Goal: Participate in discussion: Engage in conversation with other users on a specific topic

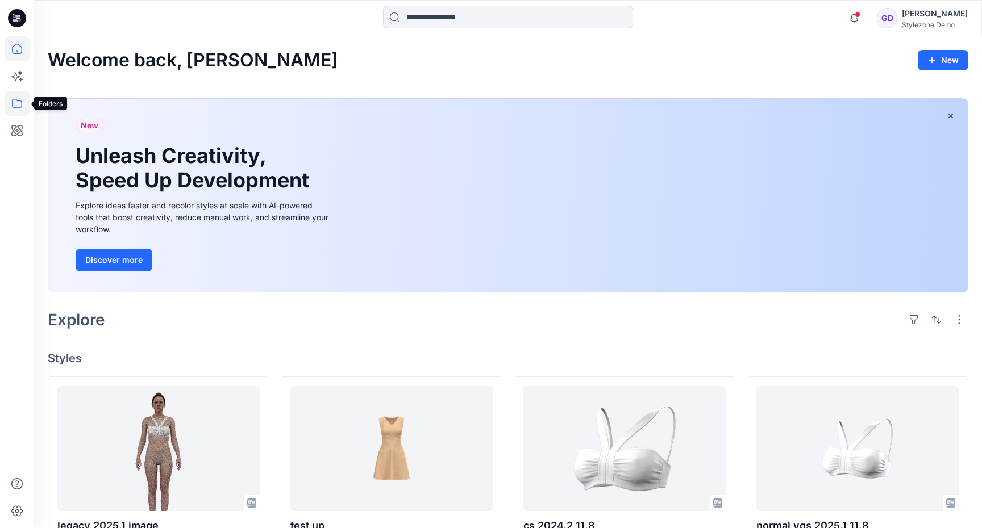
click at [19, 98] on icon at bounding box center [17, 103] width 25 height 25
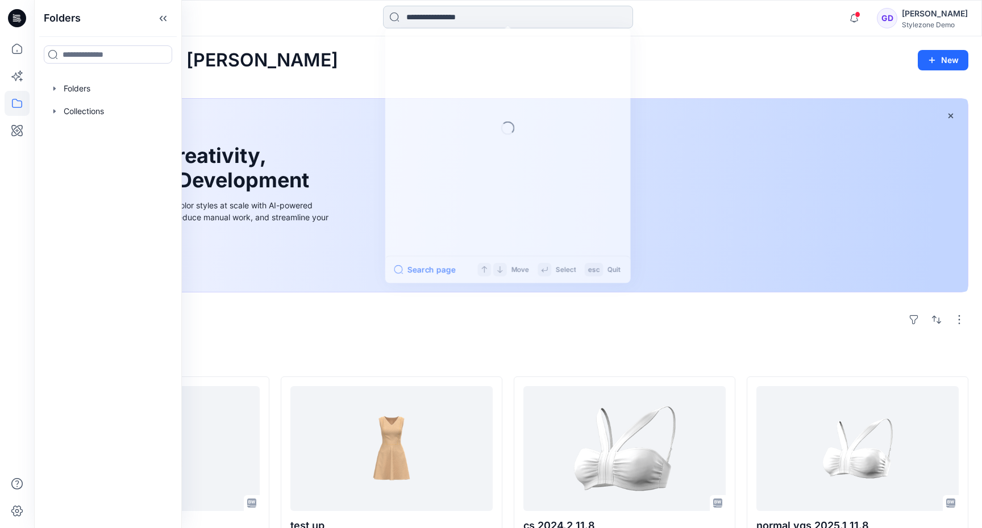
click at [492, 20] on input at bounding box center [508, 17] width 250 height 23
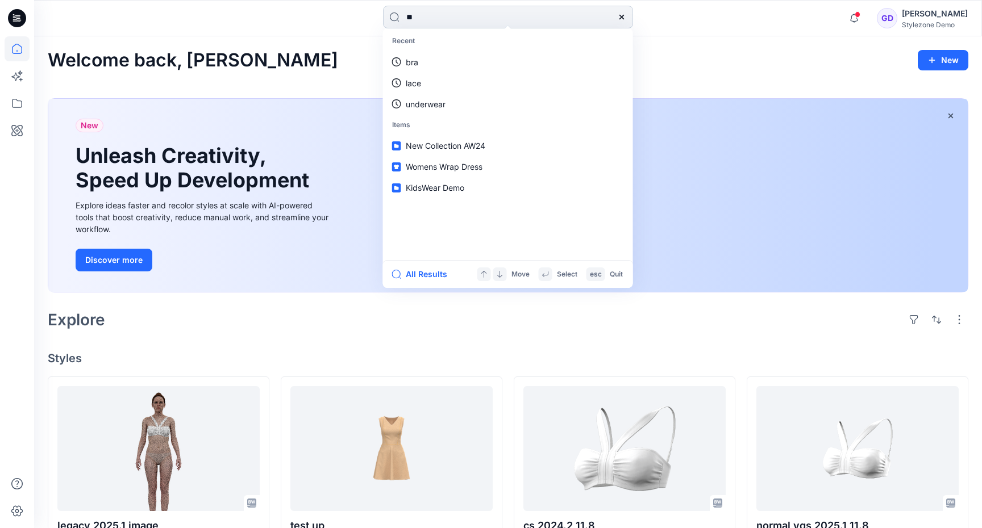
type input "***"
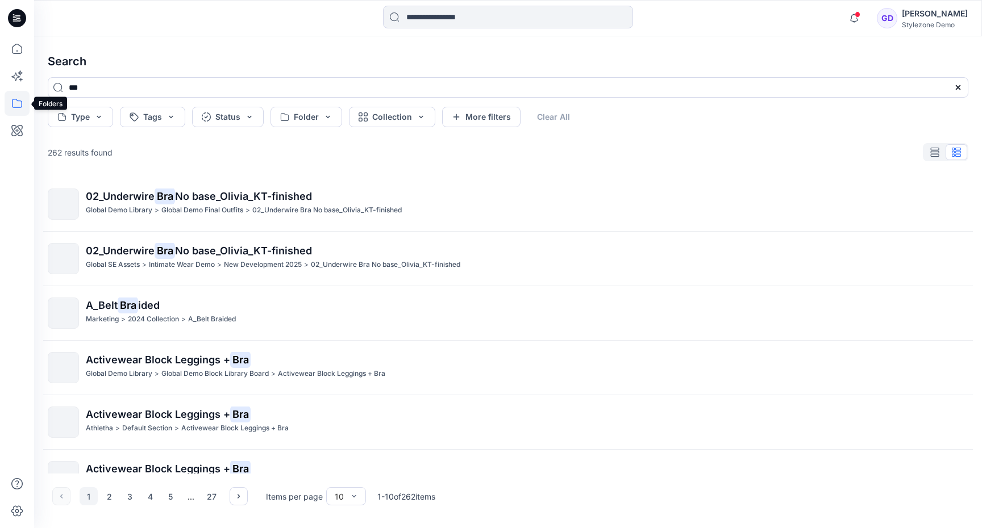
click at [18, 99] on icon at bounding box center [17, 103] width 25 height 25
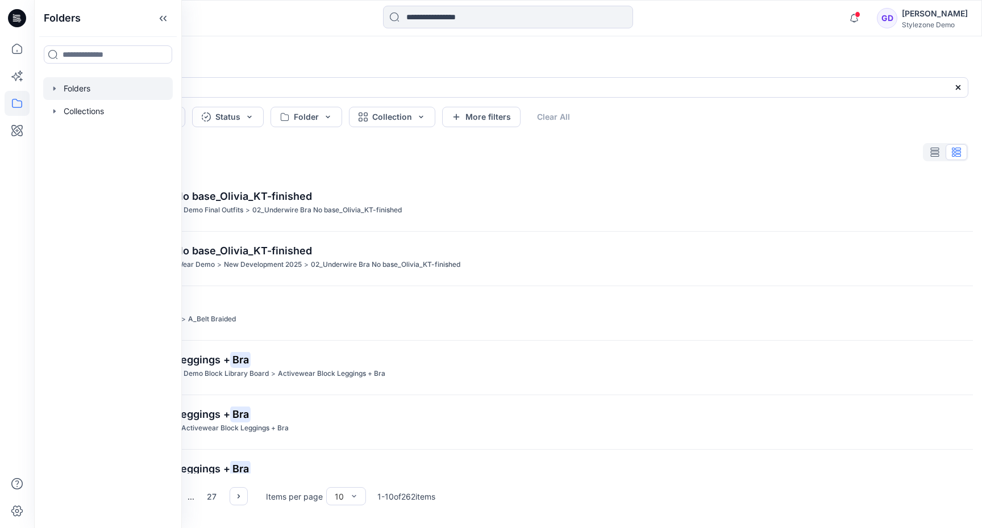
click at [86, 84] on div at bounding box center [108, 88] width 130 height 23
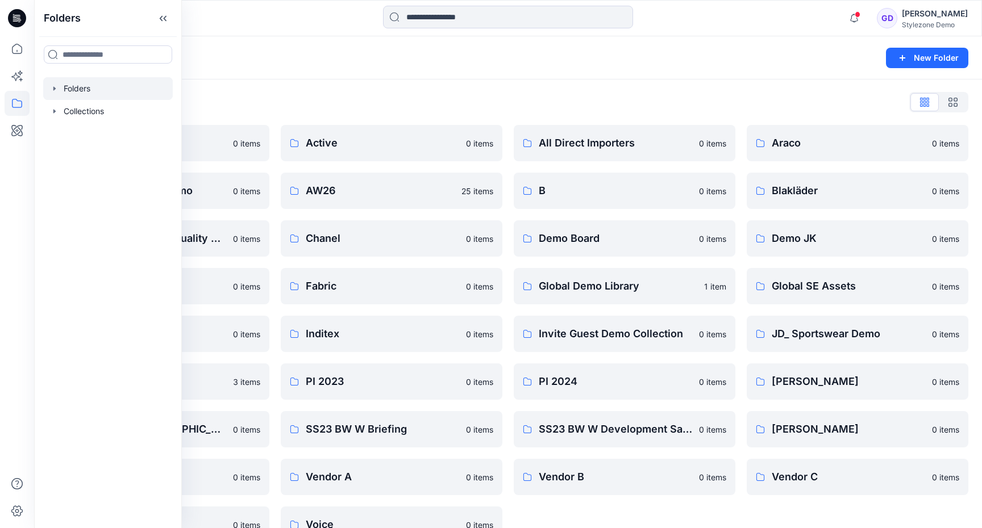
click at [403, 82] on div "Folders List 2024 Europe Looks 0 items Athleta Workwear Demo 0 items Browzwear …" at bounding box center [508, 318] width 948 height 477
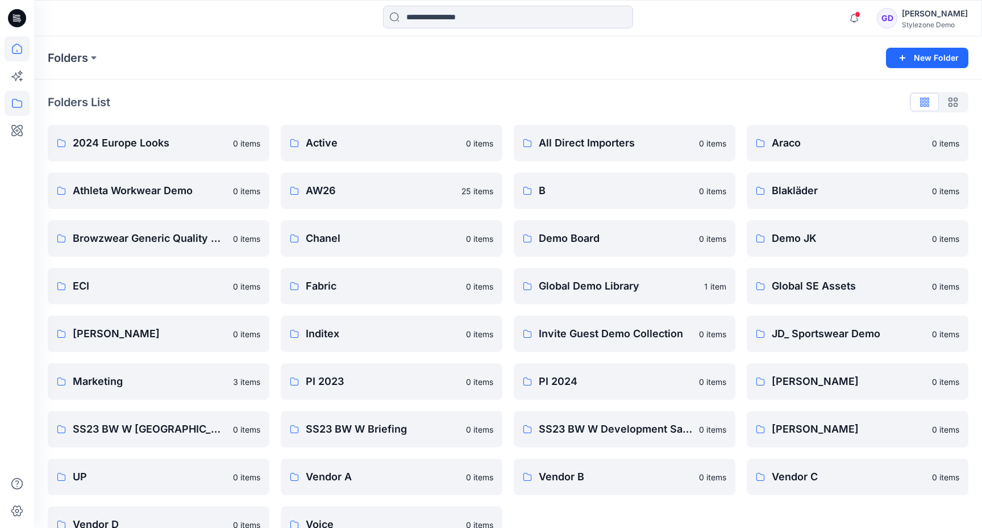
click at [9, 47] on icon at bounding box center [17, 48] width 25 height 25
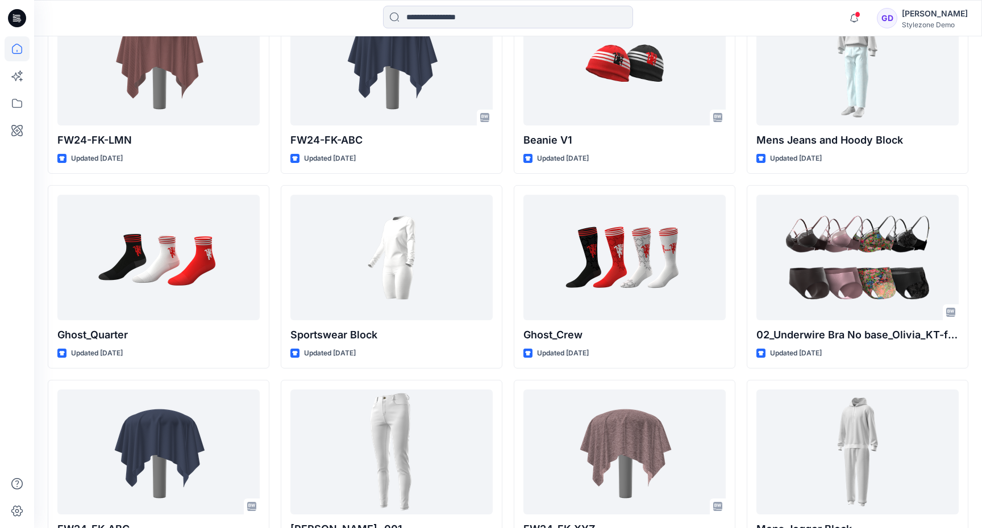
scroll to position [10118, 0]
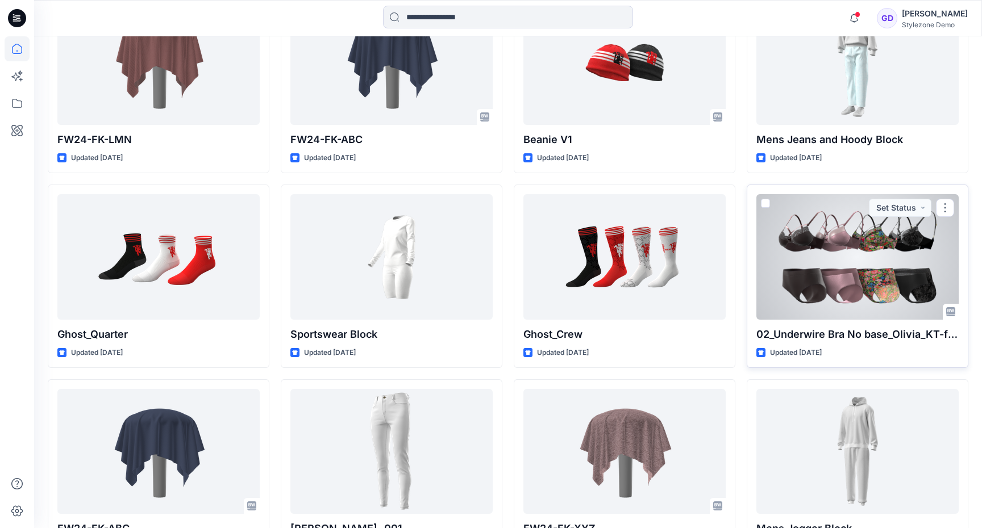
click at [846, 254] on div at bounding box center [857, 256] width 202 height 125
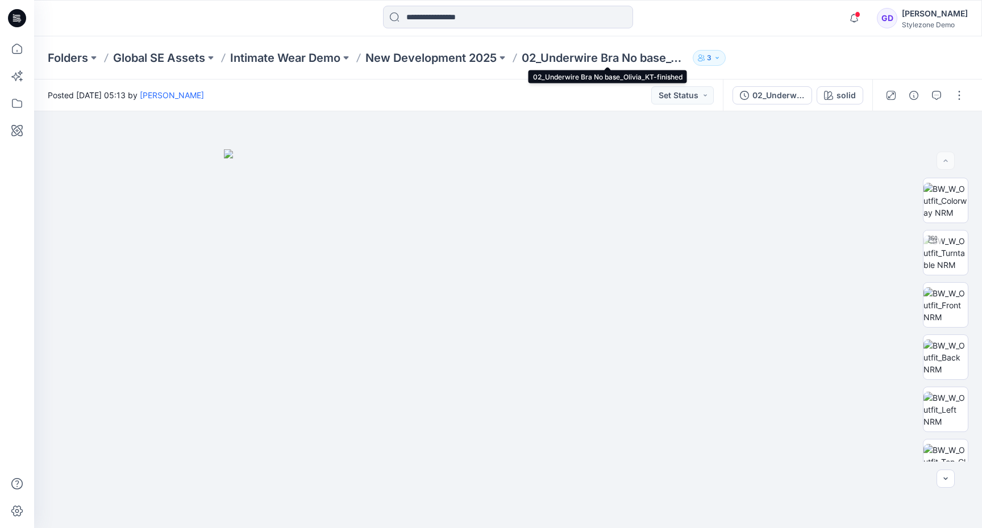
click at [581, 51] on p "02_Underwire Bra No base_Olivia_KT-finished" at bounding box center [604, 58] width 166 height 16
click at [451, 54] on p "New Development 2025" at bounding box center [430, 58] width 131 height 16
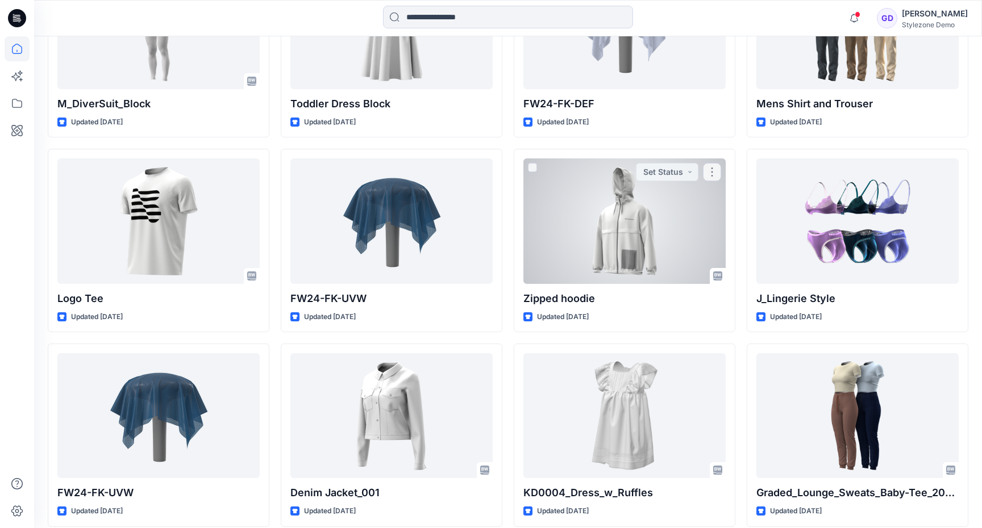
scroll to position [6914, 0]
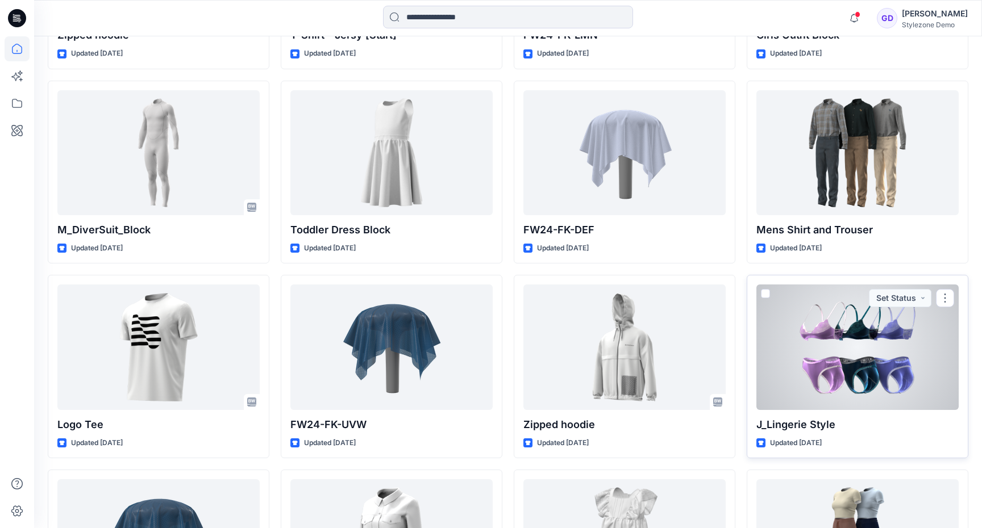
click at [848, 351] on div at bounding box center [857, 347] width 202 height 125
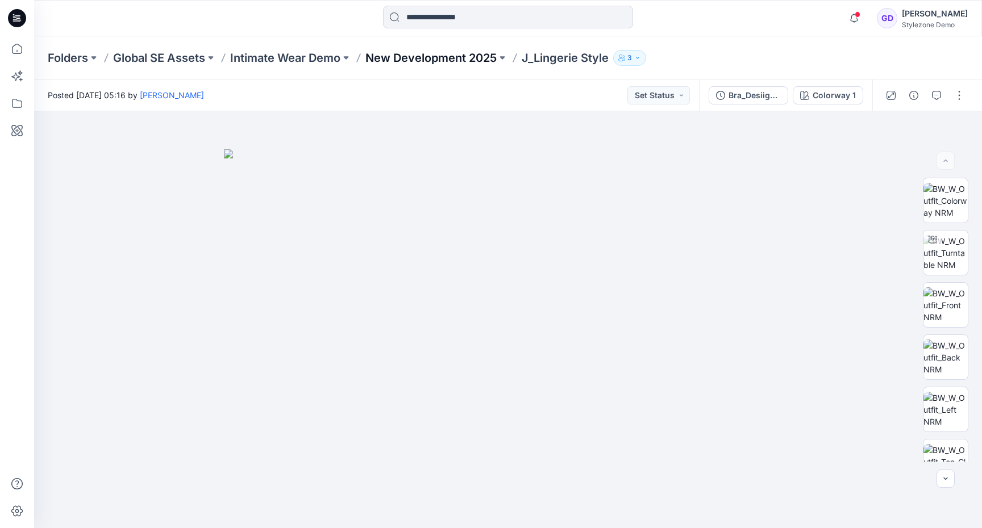
click at [437, 51] on p "New Development 2025" at bounding box center [430, 58] width 131 height 16
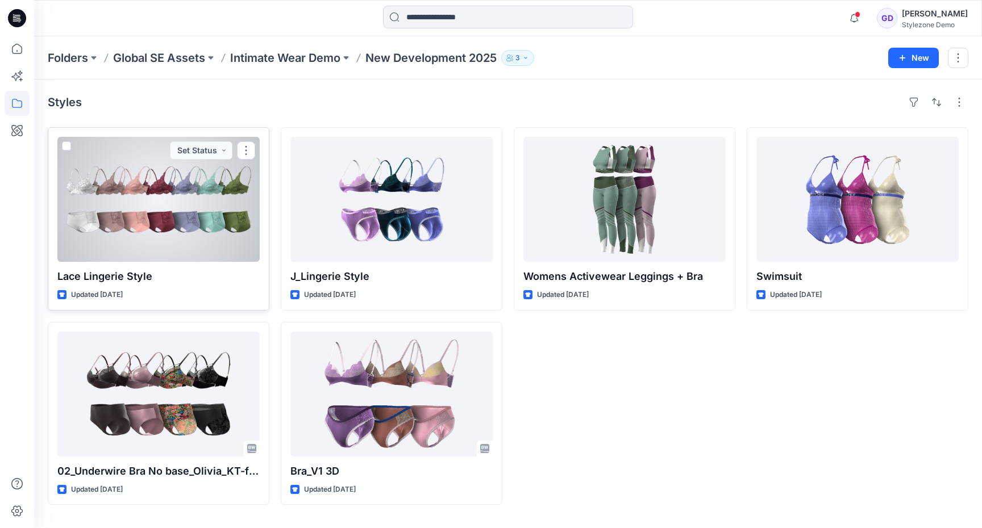
click at [211, 244] on div at bounding box center [158, 199] width 202 height 125
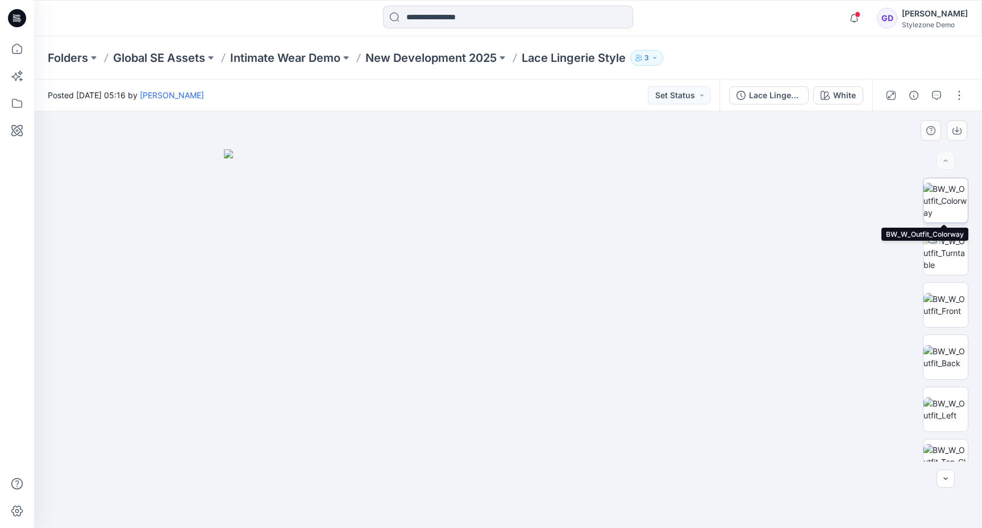
click at [946, 203] on img at bounding box center [945, 201] width 44 height 36
click at [954, 304] on img at bounding box center [945, 305] width 44 height 24
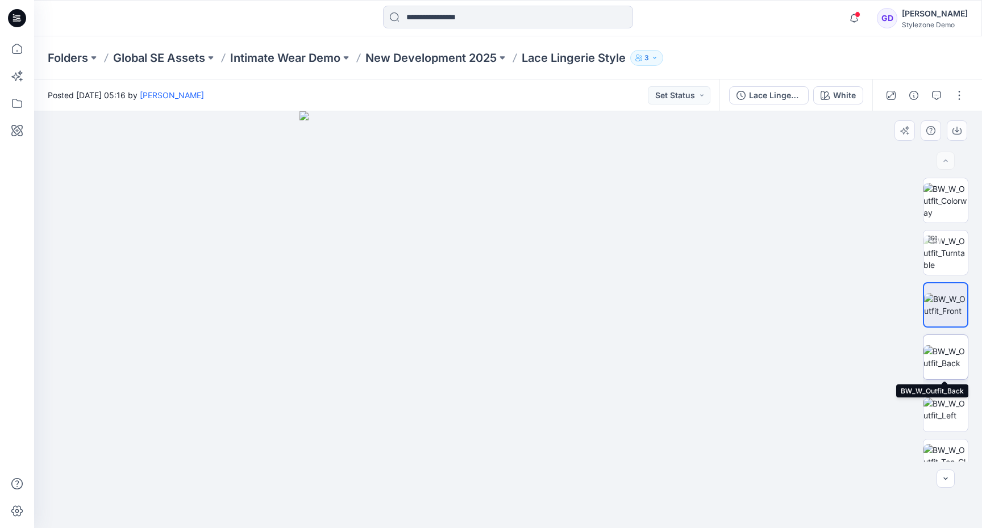
click at [941, 362] on img at bounding box center [945, 357] width 44 height 24
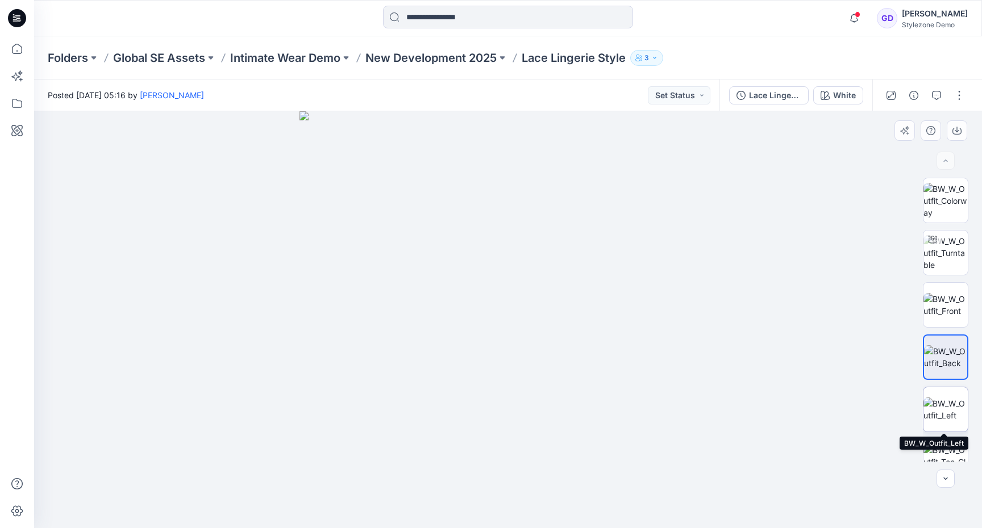
click at [948, 399] on img at bounding box center [945, 410] width 44 height 24
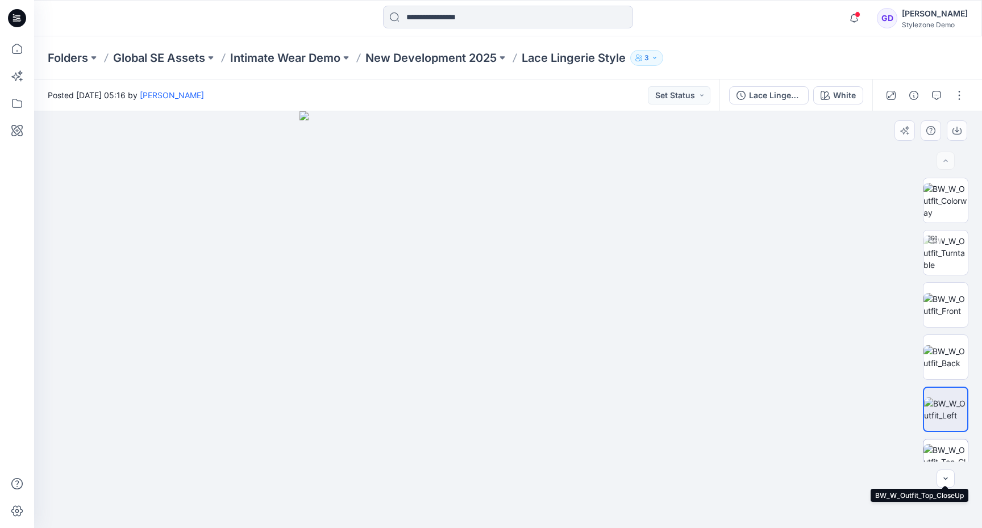
click at [947, 449] on img at bounding box center [945, 462] width 44 height 36
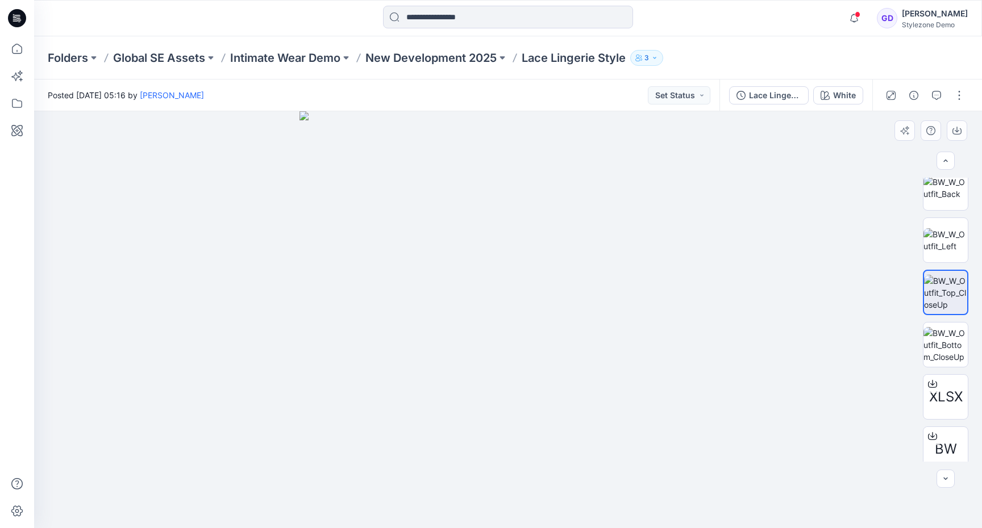
scroll to position [170, 0]
click at [953, 329] on img at bounding box center [945, 345] width 44 height 36
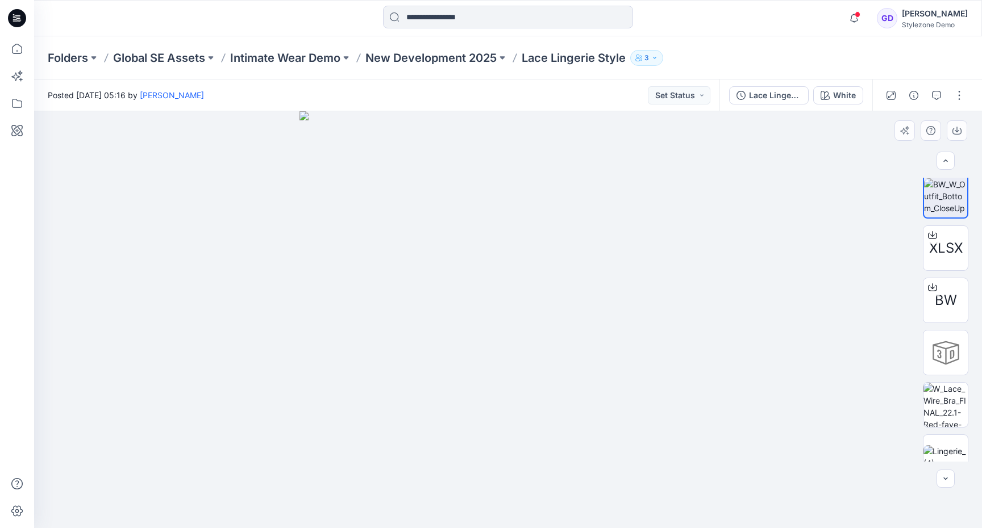
scroll to position [344, 0]
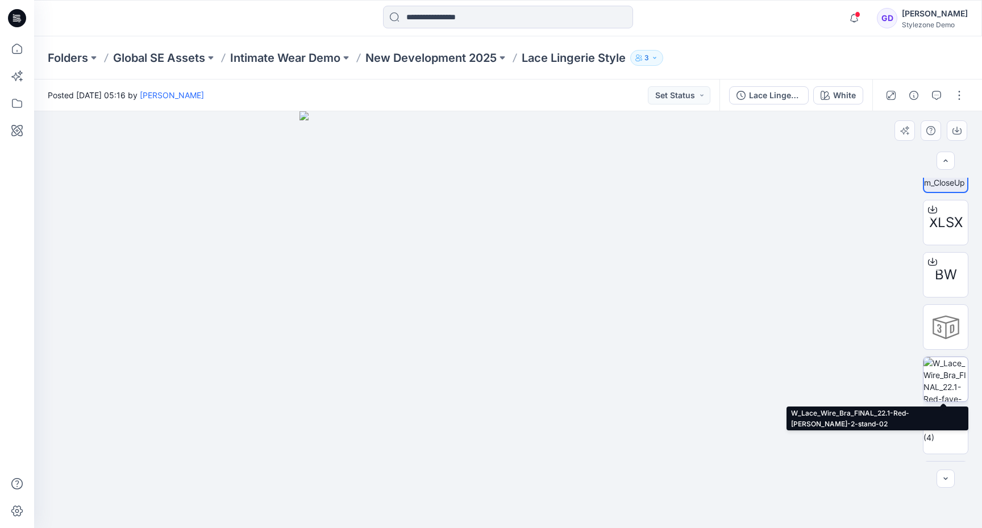
click at [947, 384] on img at bounding box center [945, 379] width 44 height 44
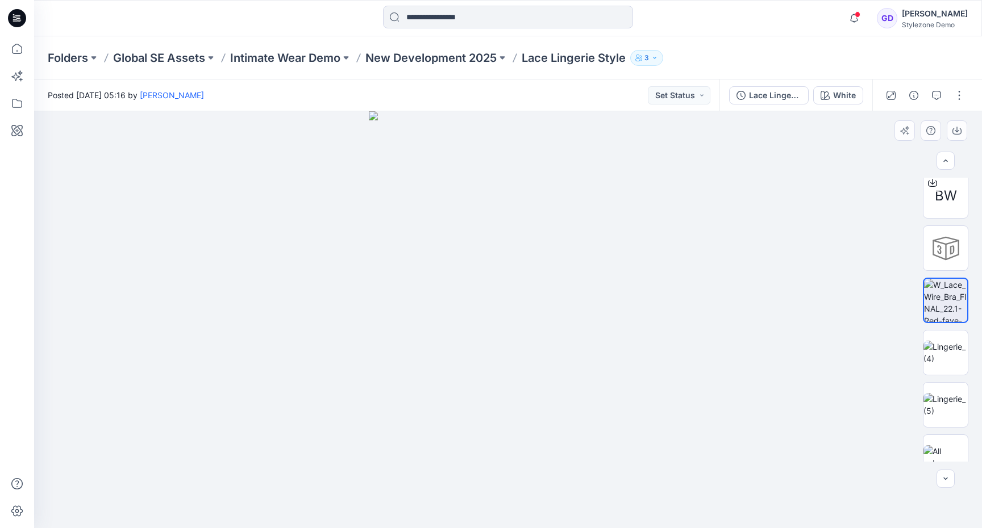
scroll to position [424, 0]
click at [949, 348] on img at bounding box center [945, 352] width 44 height 24
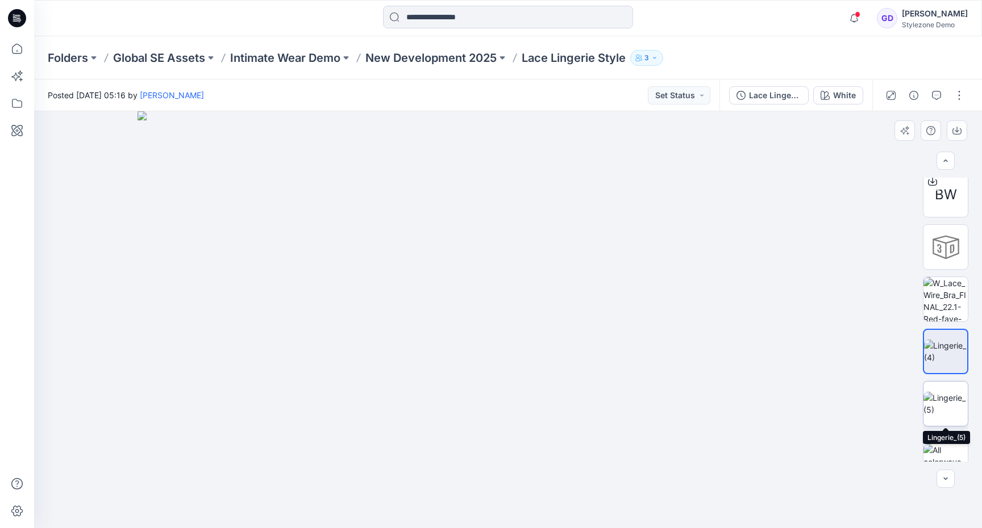
scroll to position [441, 0]
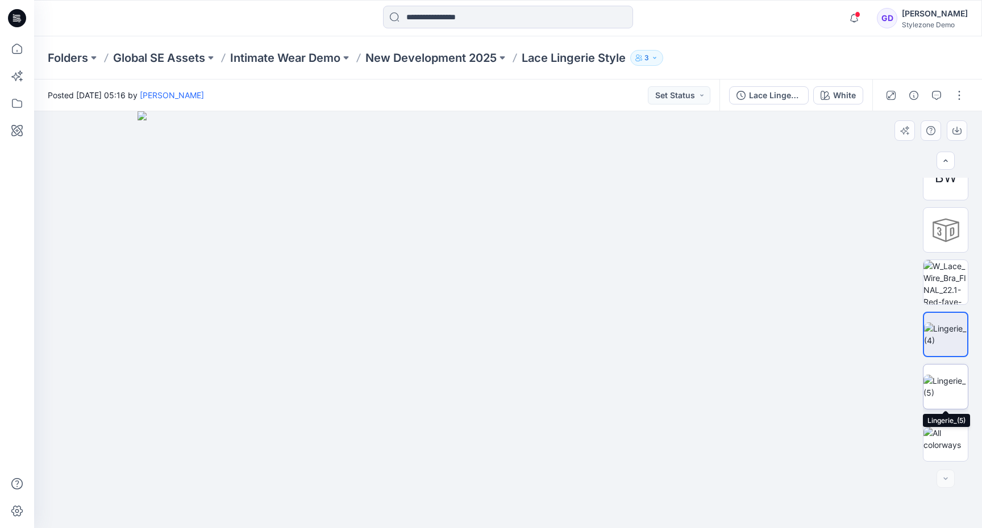
click at [946, 392] on img at bounding box center [945, 387] width 44 height 24
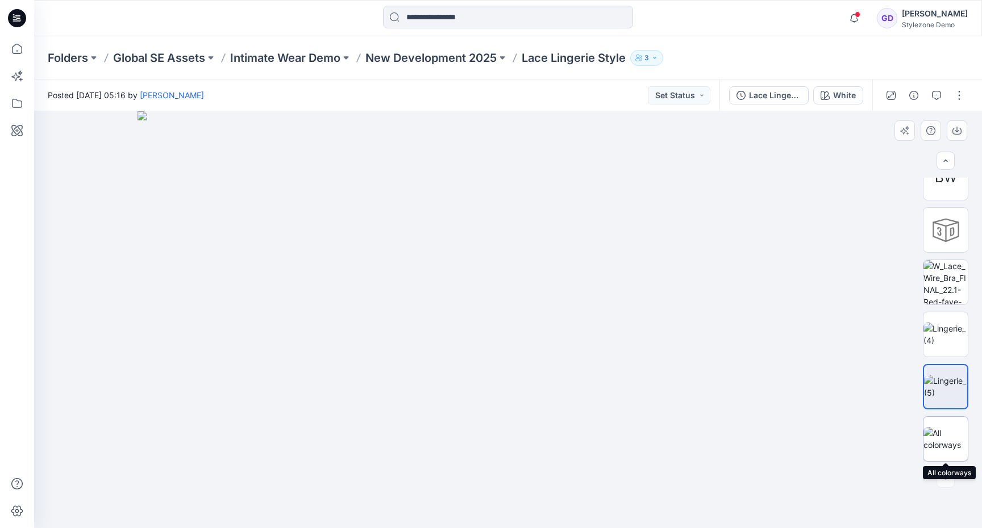
click at [938, 445] on img at bounding box center [945, 439] width 44 height 24
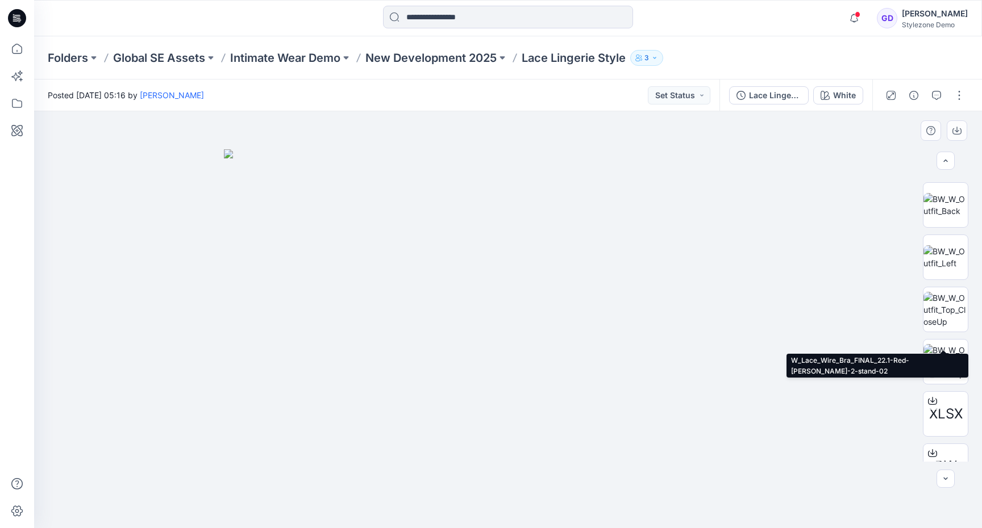
scroll to position [0, 0]
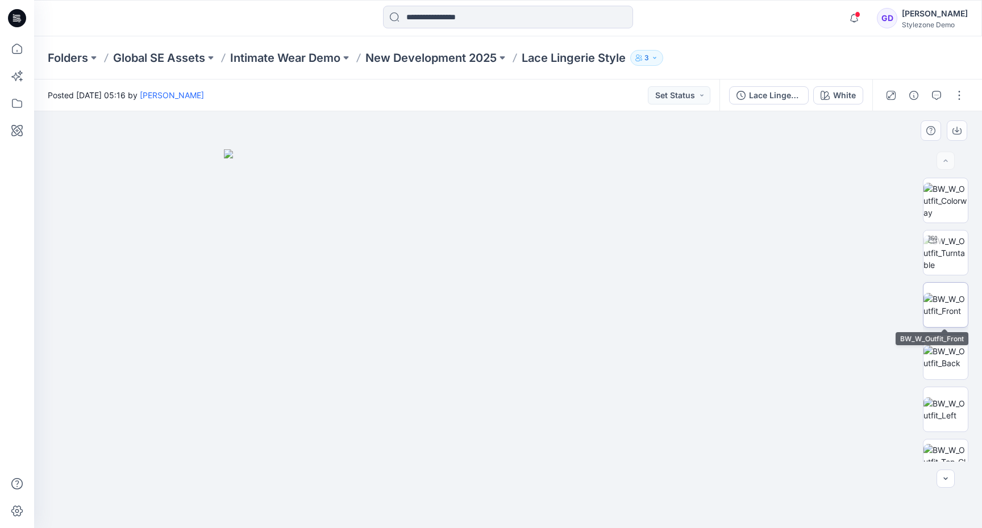
click at [944, 310] on img at bounding box center [945, 305] width 44 height 24
click at [473, 62] on p "New Development 2025" at bounding box center [430, 58] width 131 height 16
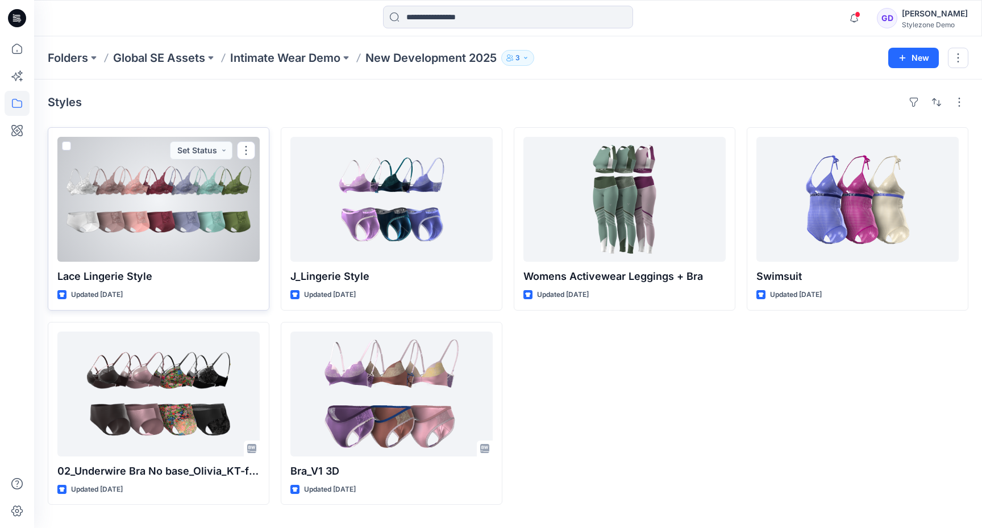
click at [159, 198] on div at bounding box center [158, 199] width 202 height 125
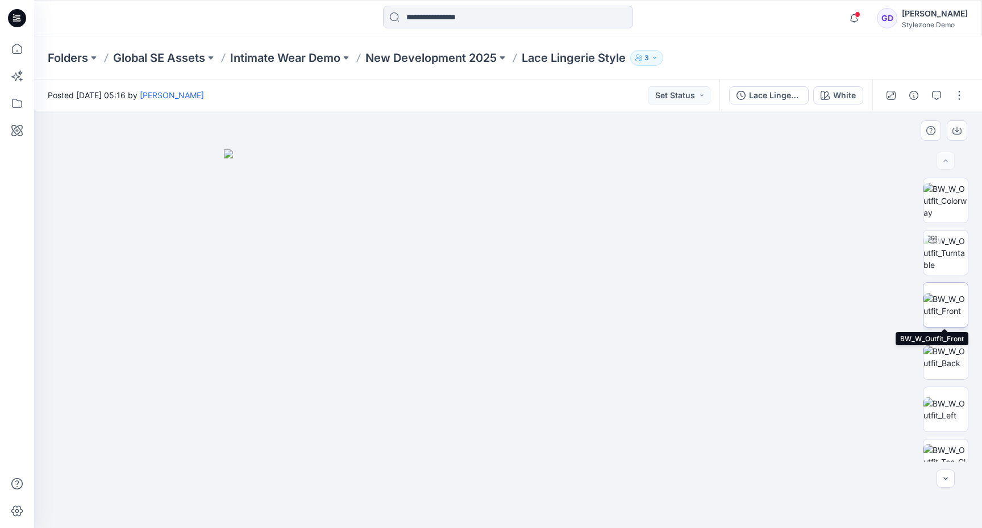
click at [951, 308] on img at bounding box center [945, 305] width 44 height 24
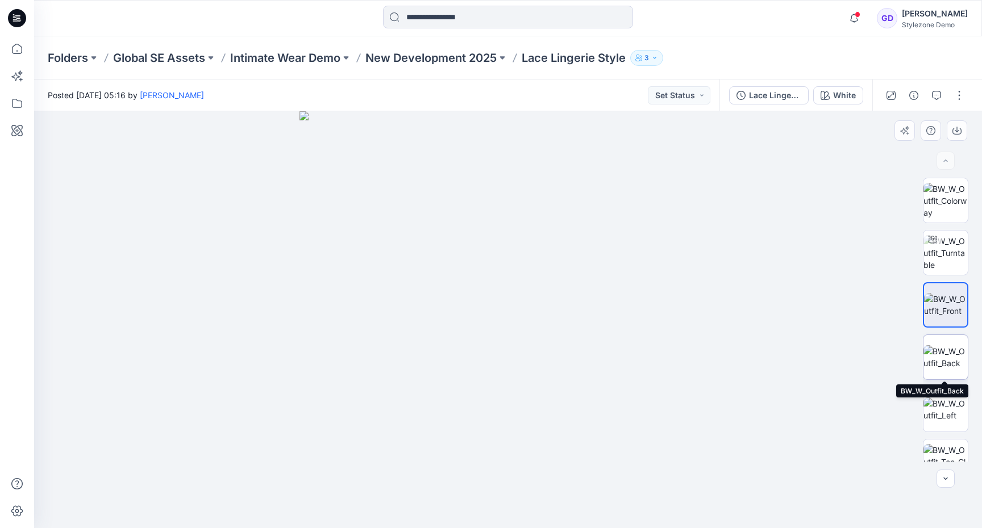
click at [948, 350] on img at bounding box center [945, 357] width 44 height 24
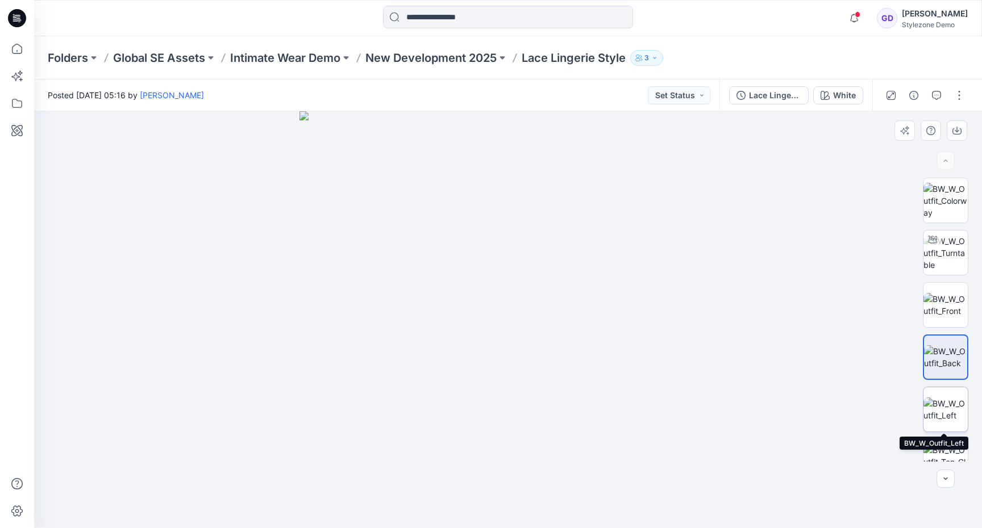
click at [943, 404] on img at bounding box center [945, 410] width 44 height 24
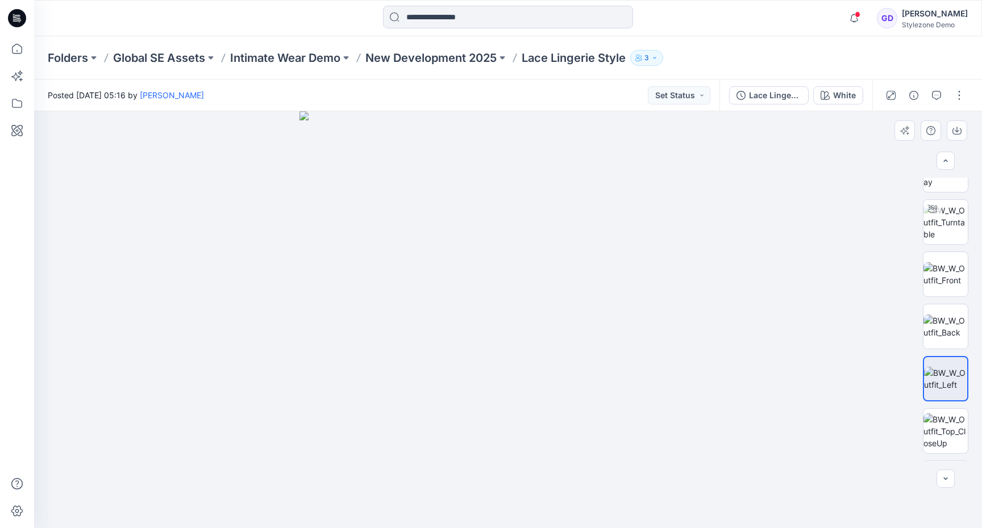
scroll to position [40, 0]
click at [943, 424] on img at bounding box center [945, 422] width 44 height 36
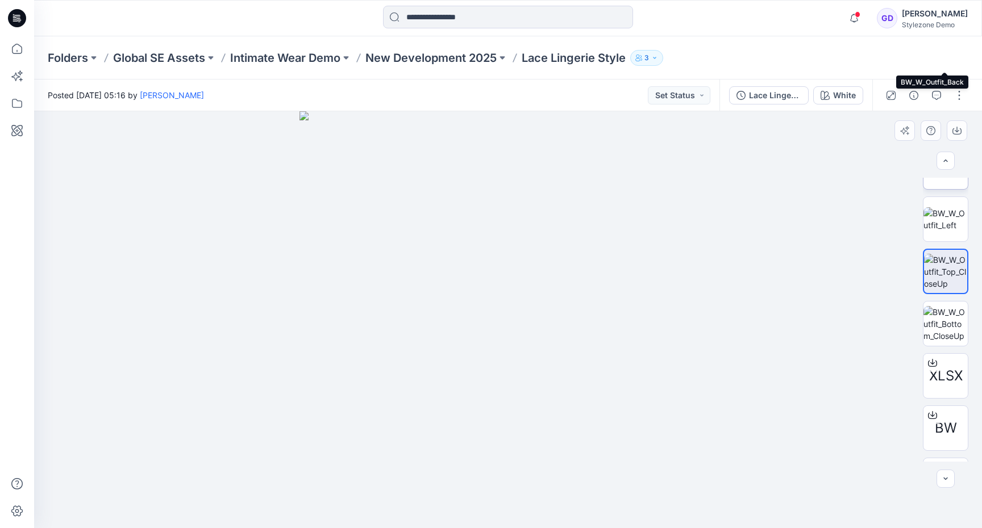
scroll to position [441, 0]
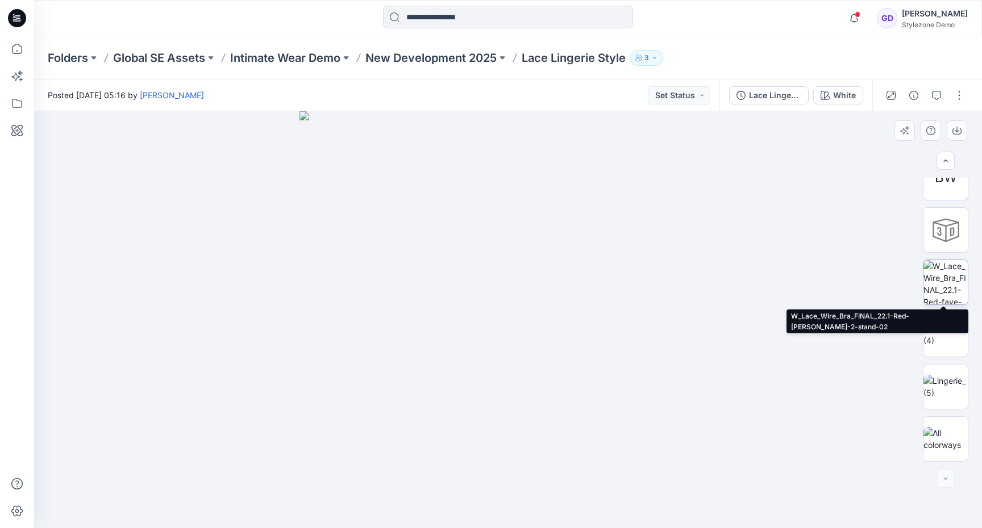
click at [954, 300] on img at bounding box center [945, 282] width 44 height 44
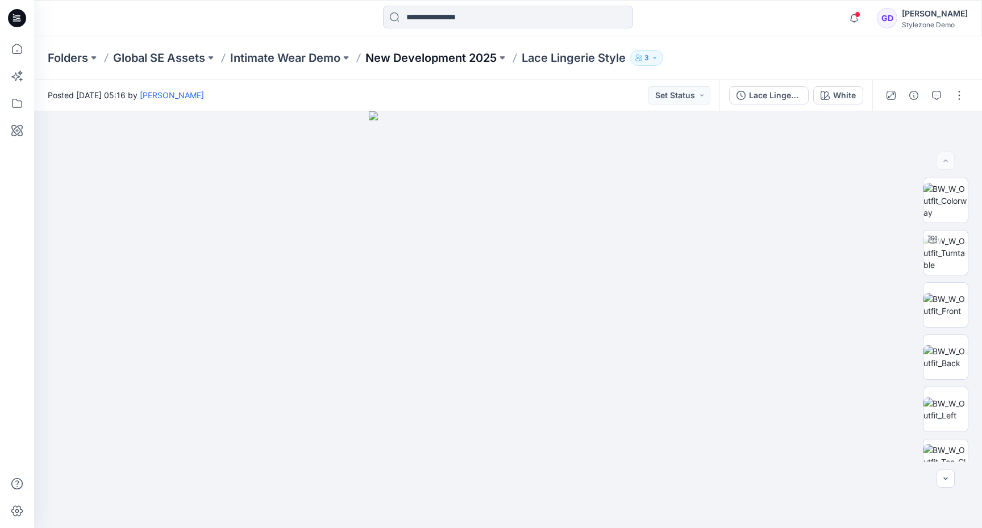
click at [430, 61] on p "New Development 2025" at bounding box center [430, 58] width 131 height 16
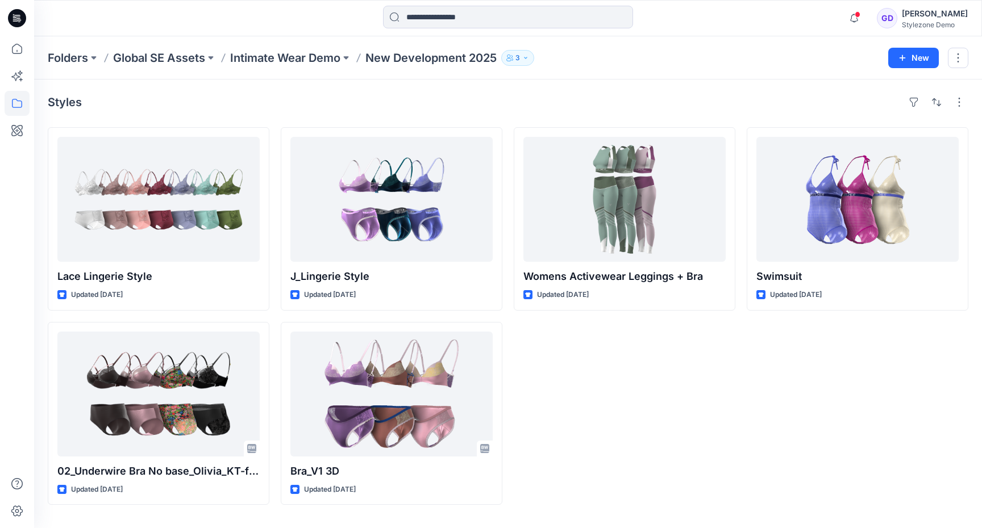
click at [685, 397] on div "Womens Activewear Leggings + Bra Updated [DATE]" at bounding box center [625, 316] width 222 height 378
click at [705, 407] on div "Womens Activewear Leggings + Bra Updated [DATE]" at bounding box center [625, 316] width 222 height 378
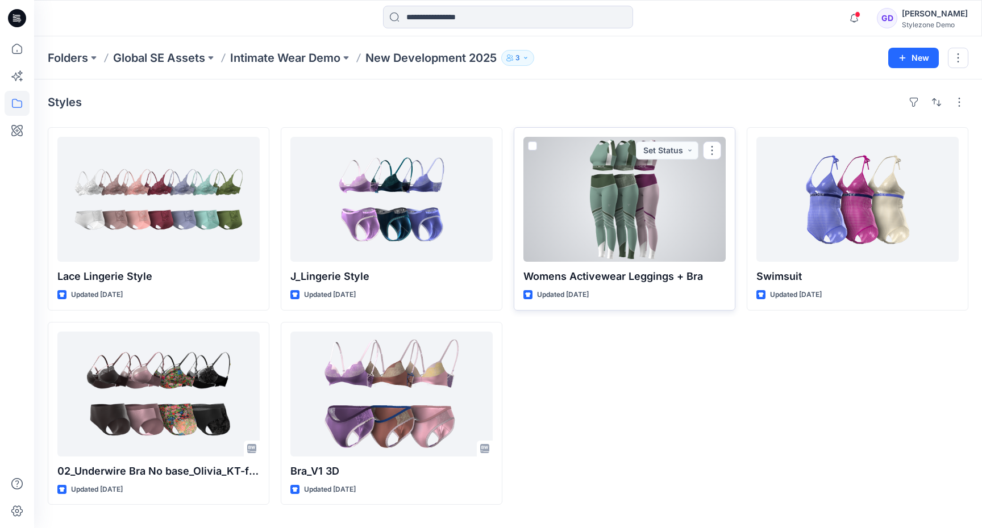
click at [633, 201] on div at bounding box center [624, 199] width 202 height 125
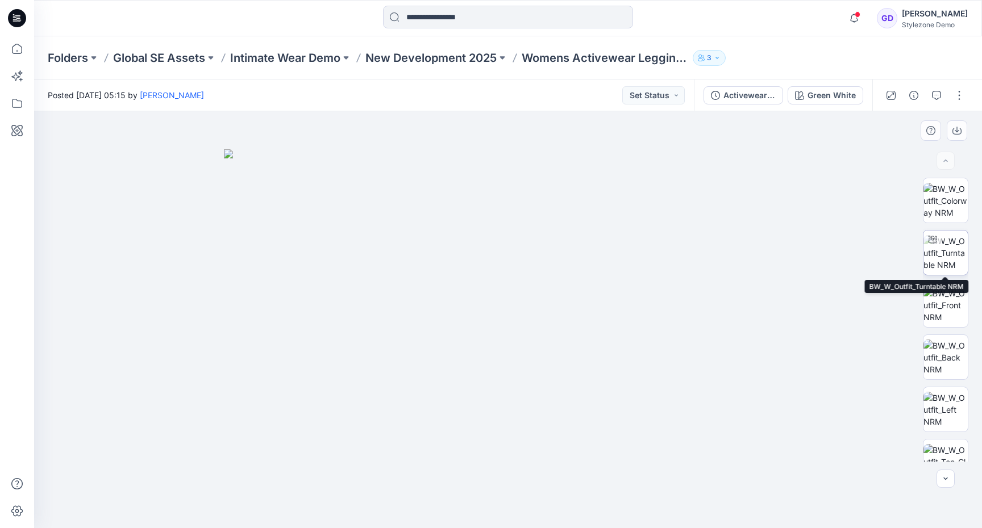
click at [953, 251] on img at bounding box center [945, 253] width 44 height 36
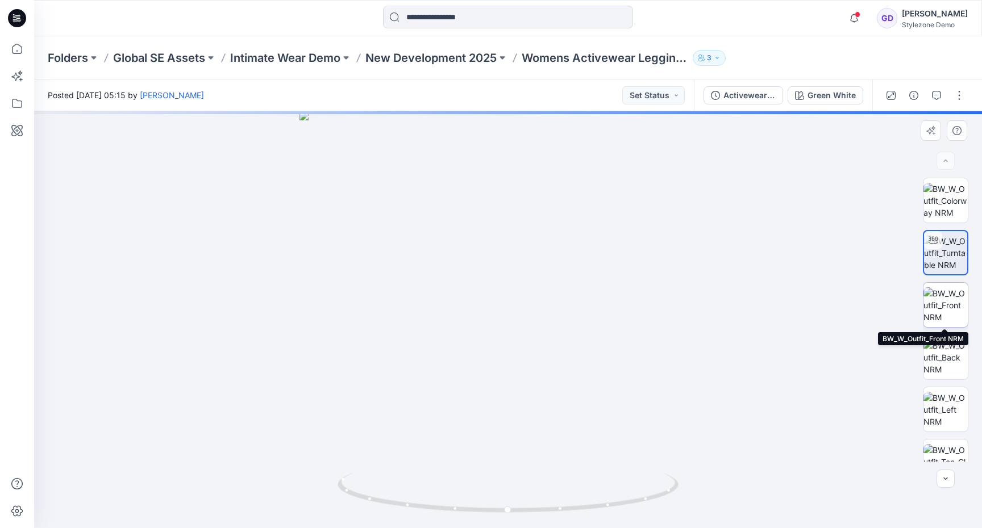
click at [945, 308] on img at bounding box center [945, 305] width 44 height 36
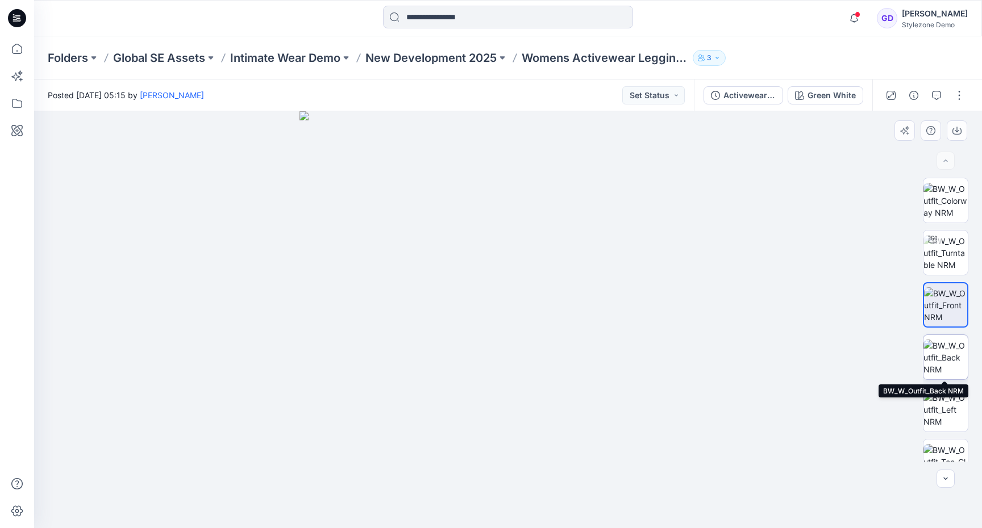
click at [954, 361] on img at bounding box center [945, 358] width 44 height 36
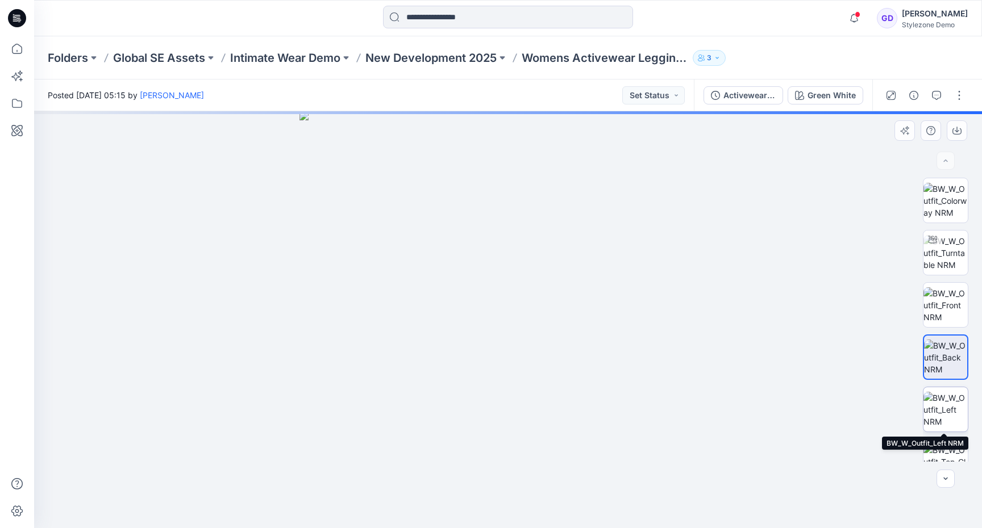
click at [949, 408] on img at bounding box center [945, 410] width 44 height 36
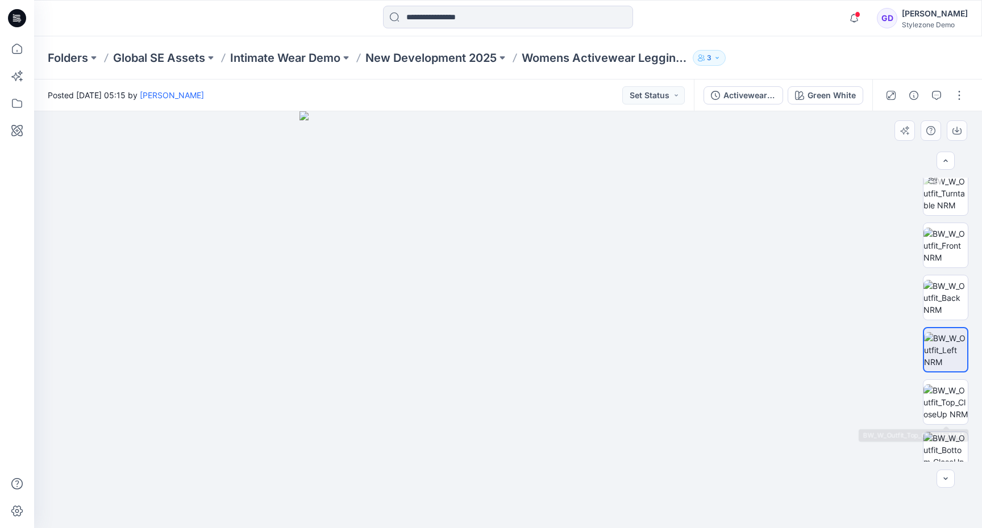
click at [949, 408] on img at bounding box center [945, 403] width 44 height 36
click at [949, 406] on img at bounding box center [945, 401] width 44 height 44
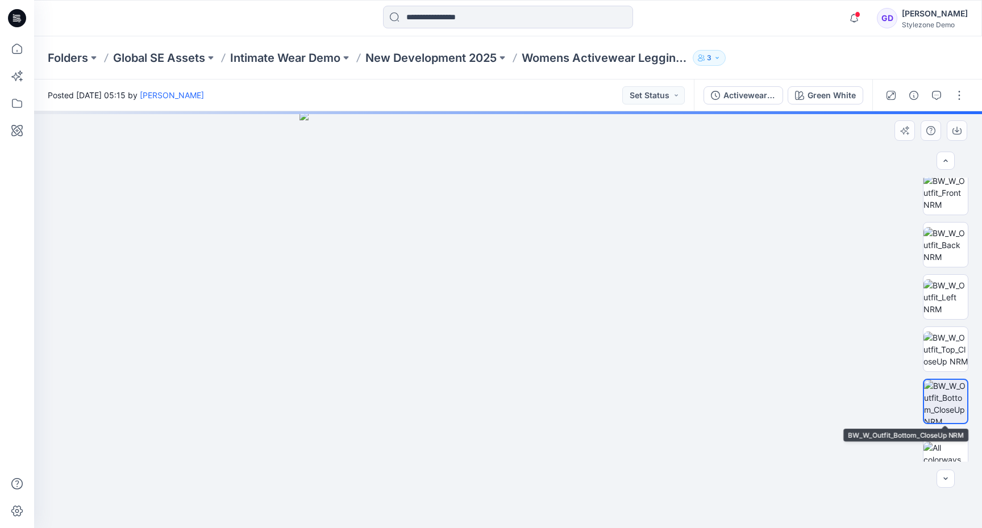
scroll to position [127, 0]
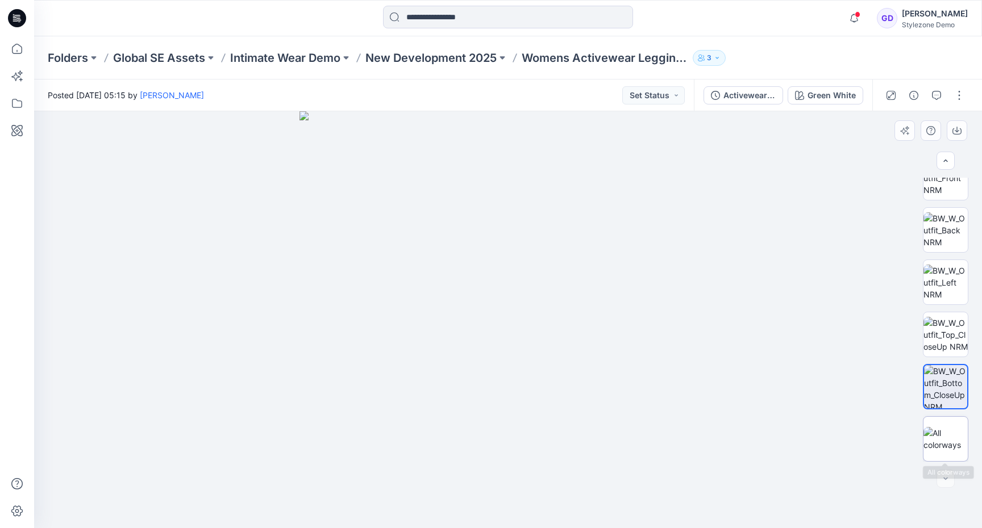
click at [948, 435] on img at bounding box center [945, 439] width 44 height 24
click at [453, 54] on p "New Development 2025" at bounding box center [430, 58] width 131 height 16
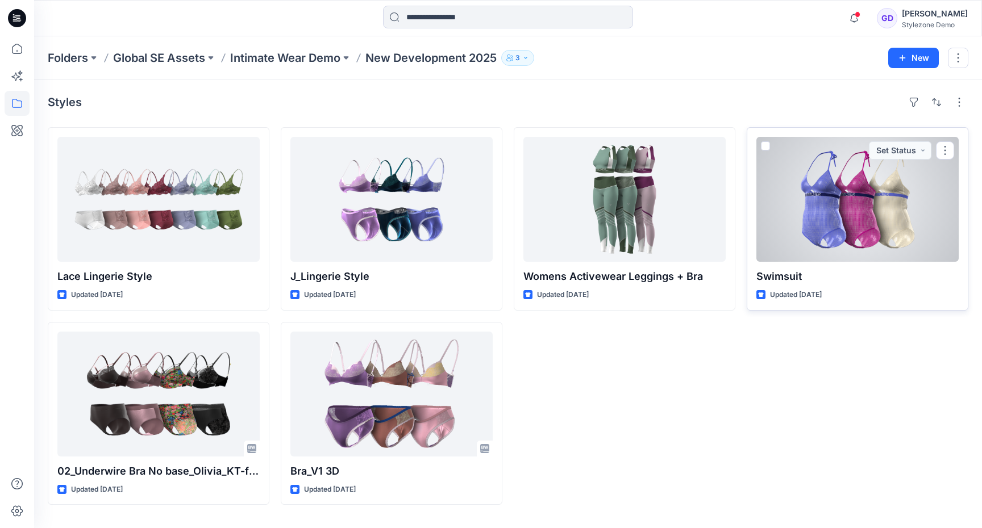
click at [838, 232] on div at bounding box center [857, 199] width 202 height 125
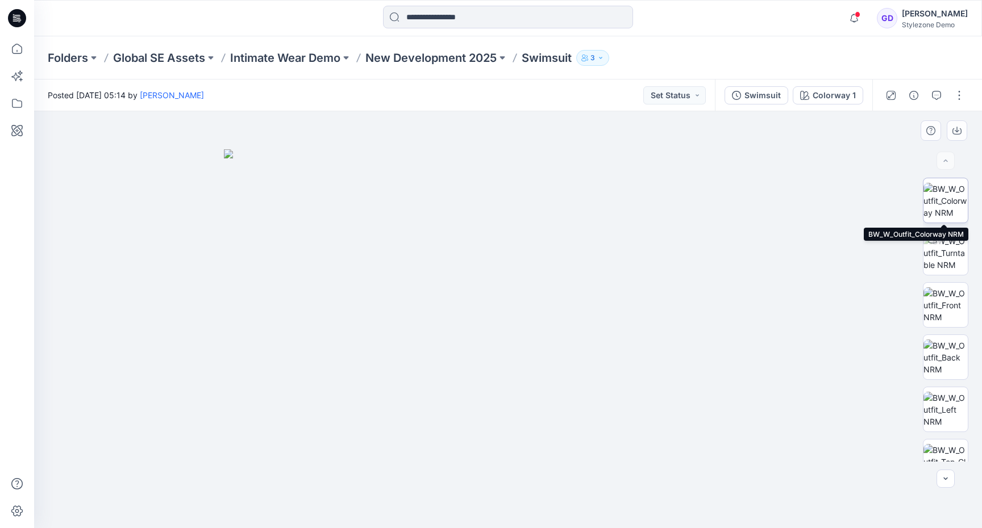
click at [934, 198] on img at bounding box center [945, 201] width 44 height 36
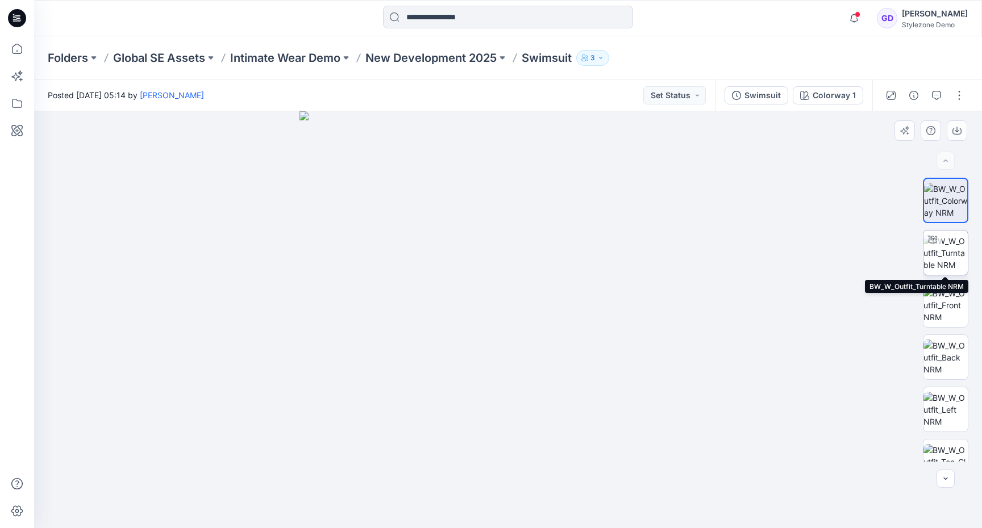
click at [945, 249] on img at bounding box center [945, 253] width 44 height 36
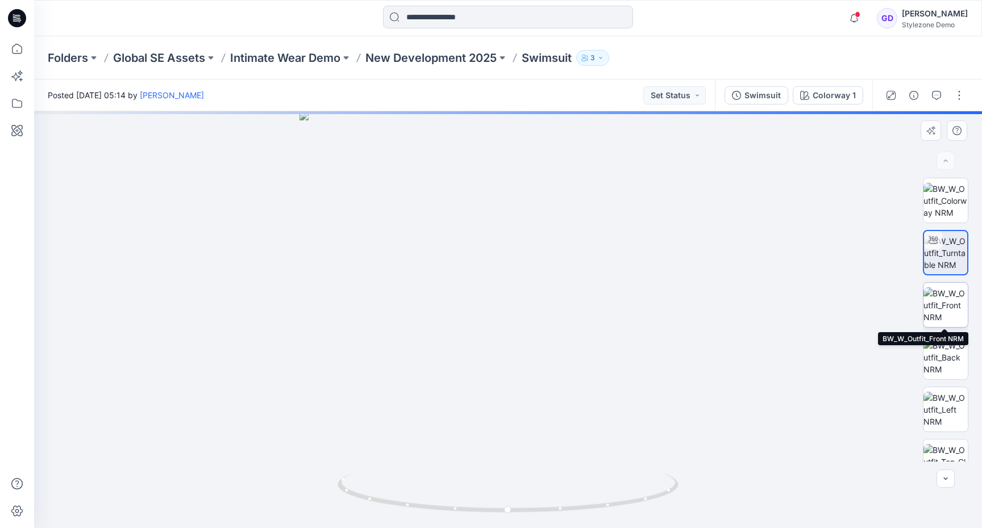
click at [948, 307] on img at bounding box center [945, 305] width 44 height 36
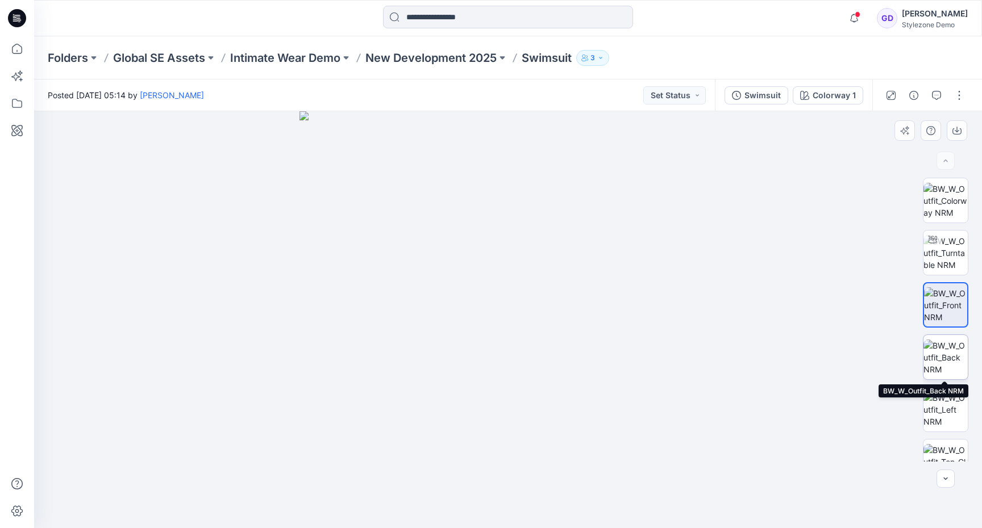
click at [952, 360] on img at bounding box center [945, 358] width 44 height 36
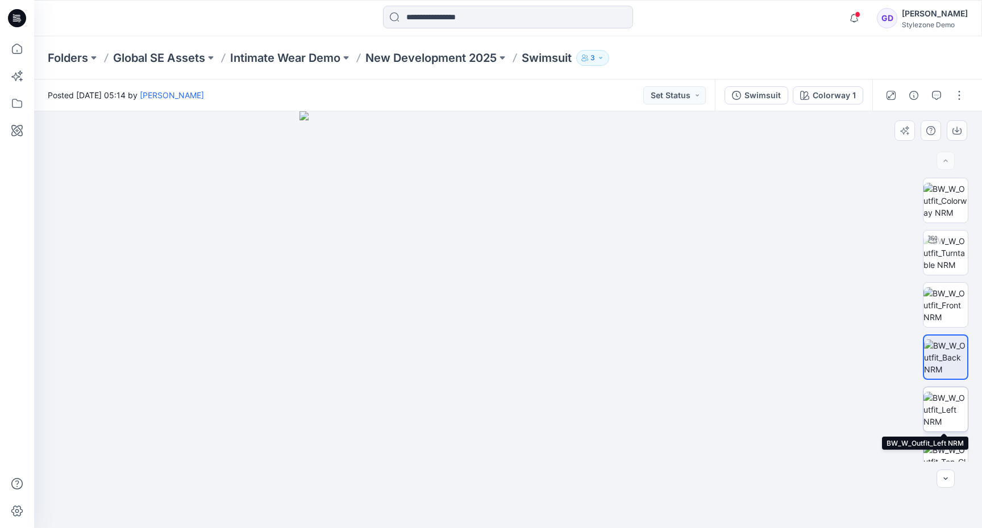
click at [952, 403] on img at bounding box center [945, 410] width 44 height 36
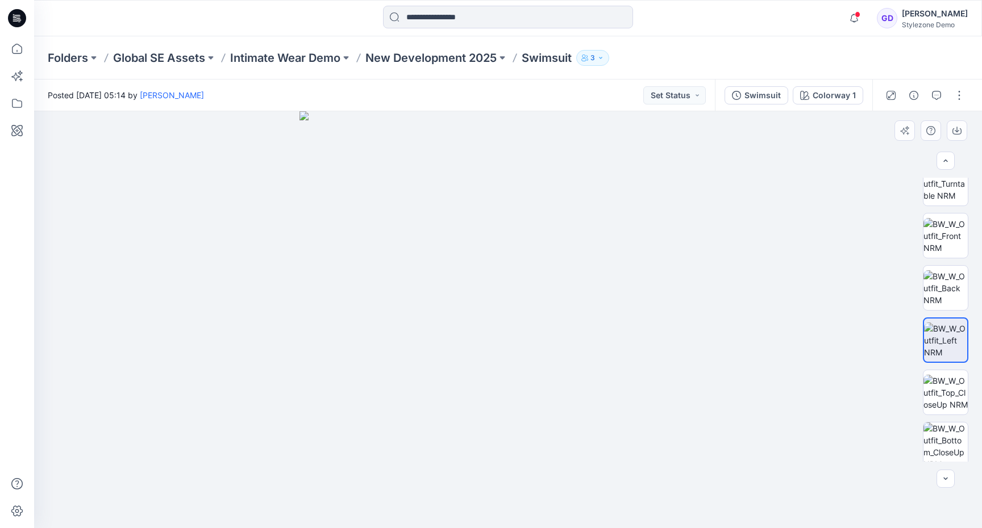
click at [952, 403] on img at bounding box center [945, 393] width 44 height 36
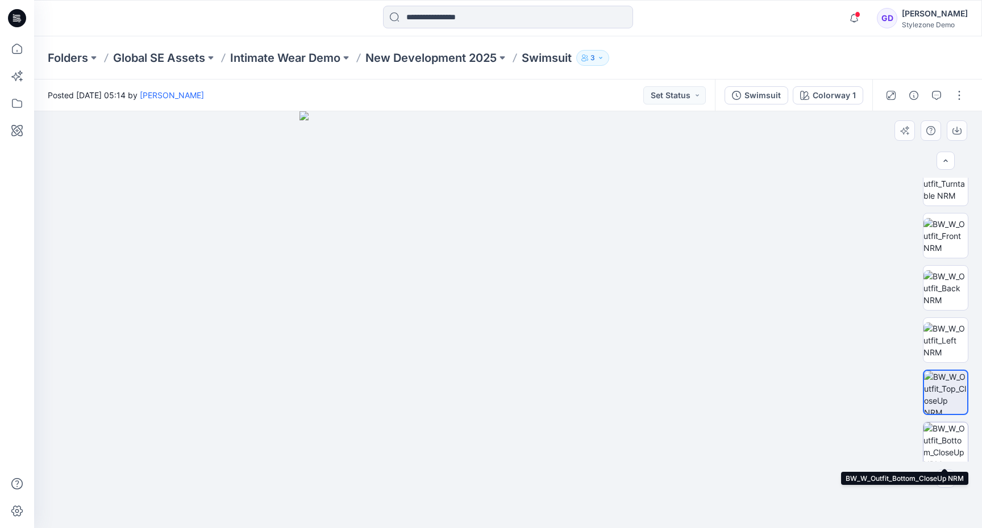
click at [951, 433] on img at bounding box center [945, 445] width 44 height 44
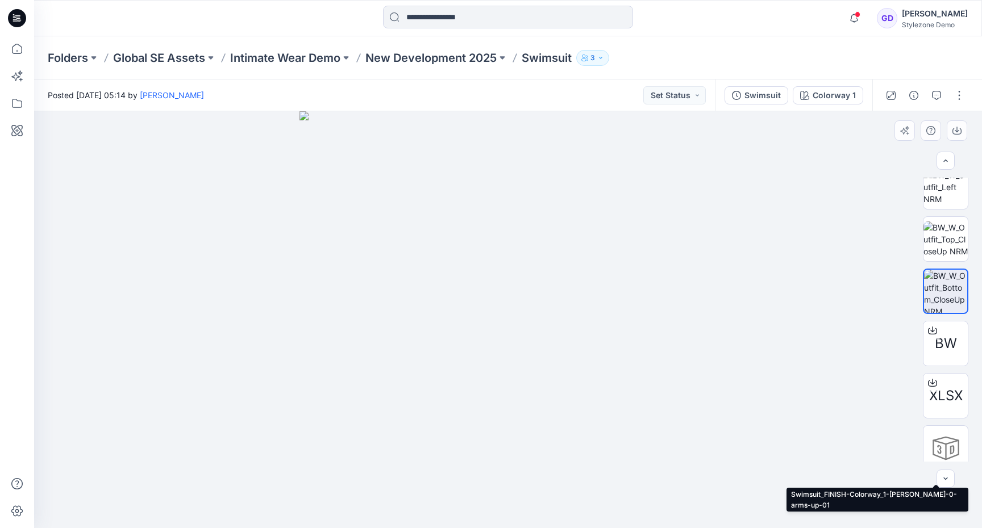
scroll to position [216, 0]
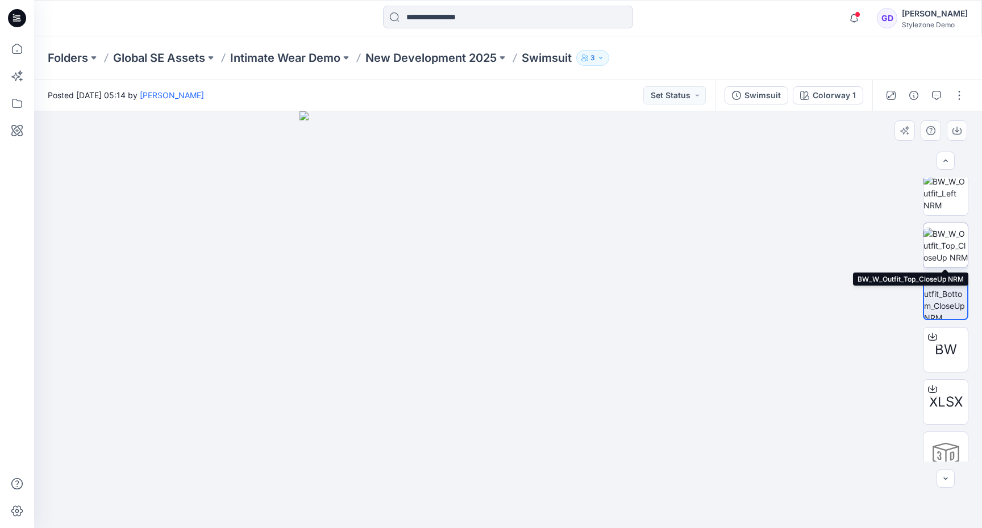
click at [937, 233] on img at bounding box center [945, 246] width 44 height 36
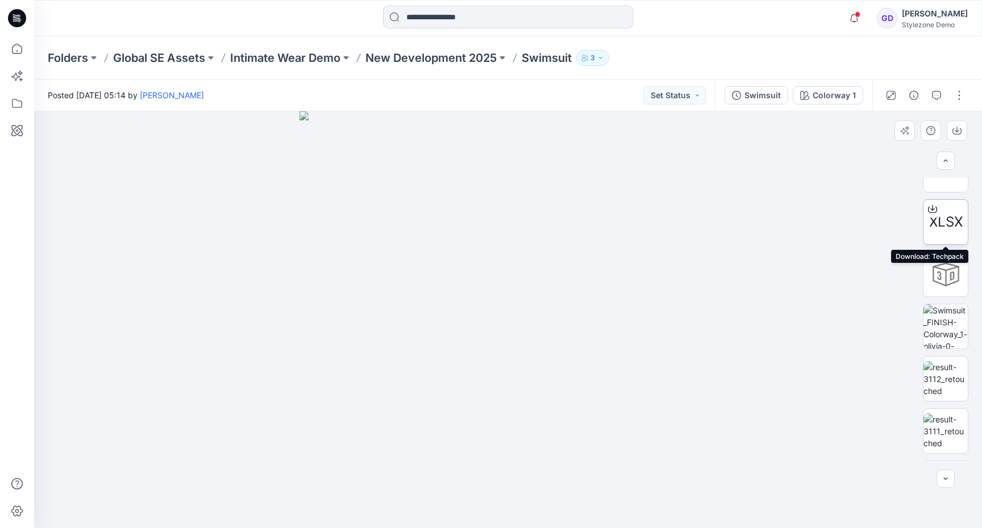
scroll to position [395, 0]
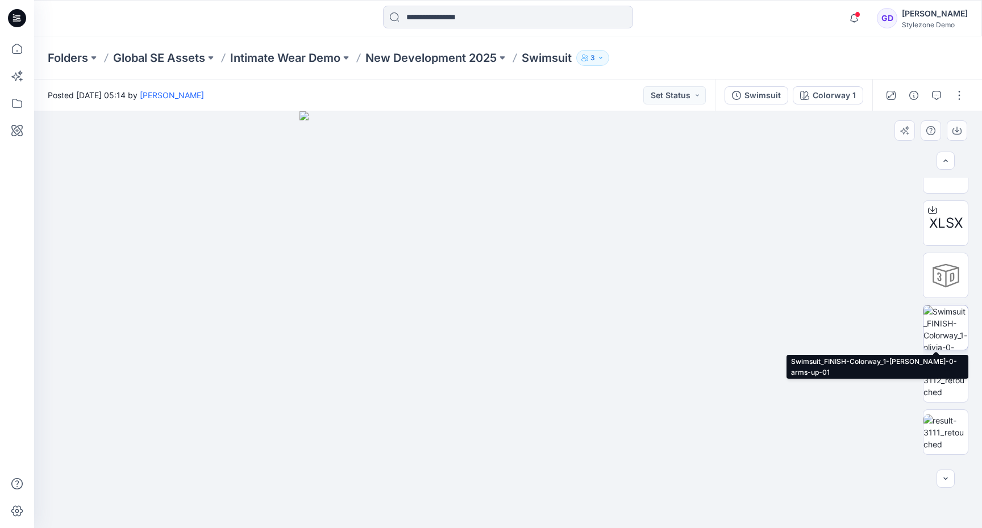
click at [937, 325] on img at bounding box center [945, 328] width 44 height 44
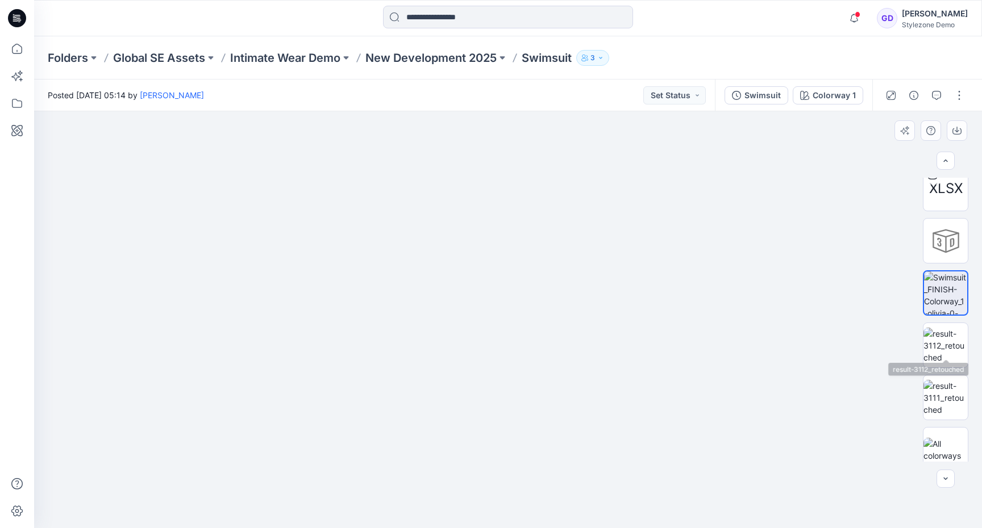
scroll to position [441, 0]
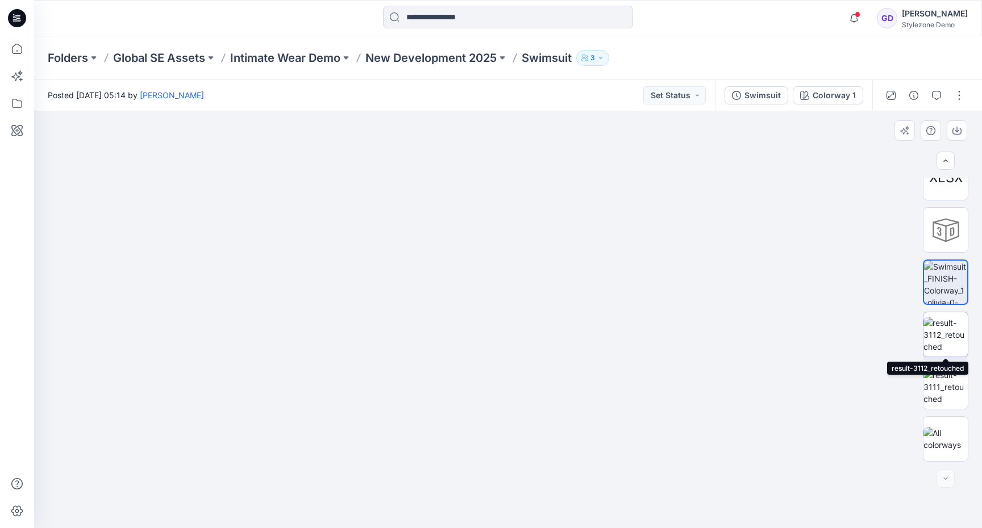
click at [946, 322] on img at bounding box center [945, 335] width 44 height 36
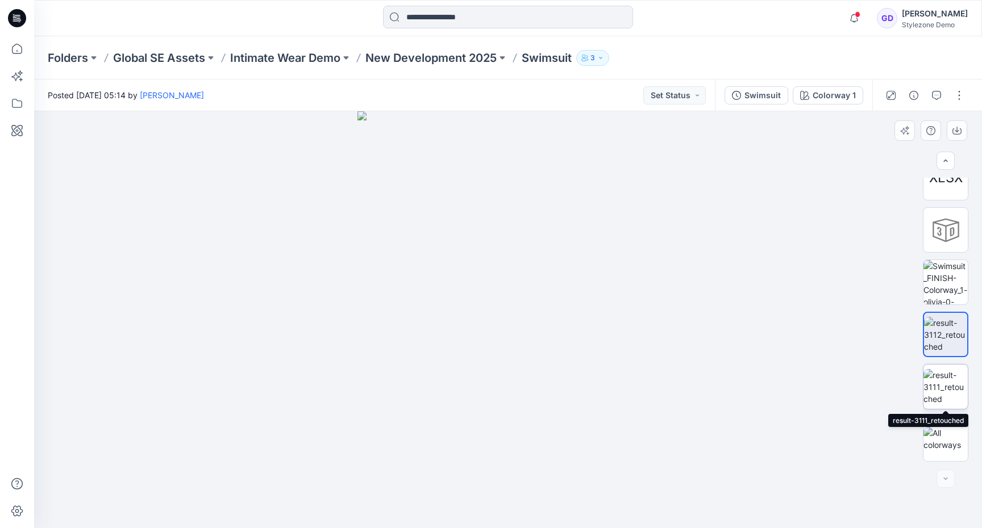
click at [940, 383] on img at bounding box center [945, 387] width 44 height 36
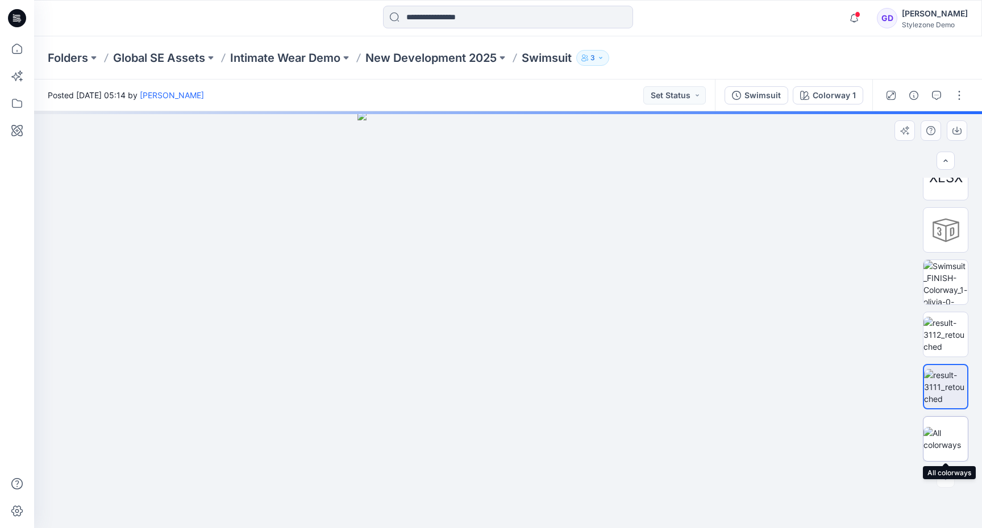
scroll to position [0, 0]
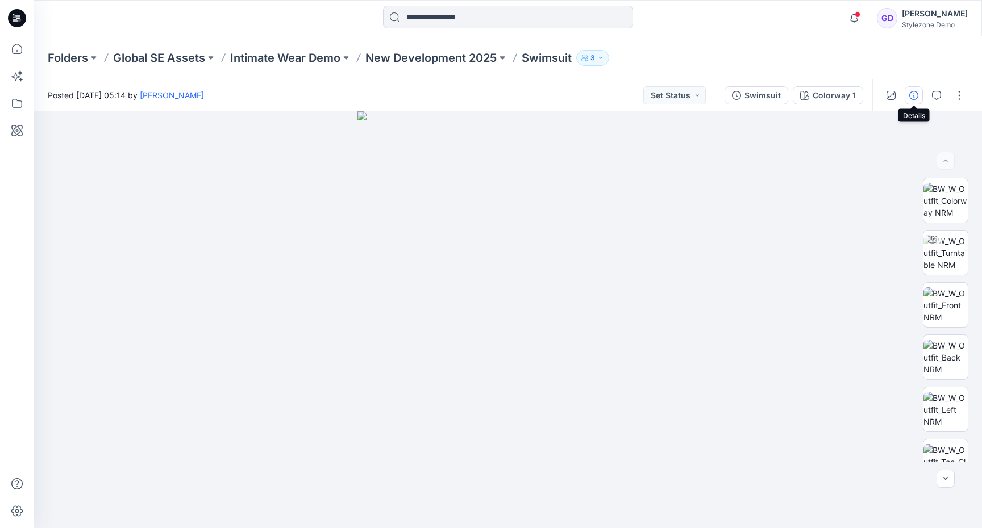
click at [913, 97] on icon "button" at bounding box center [913, 95] width 9 height 9
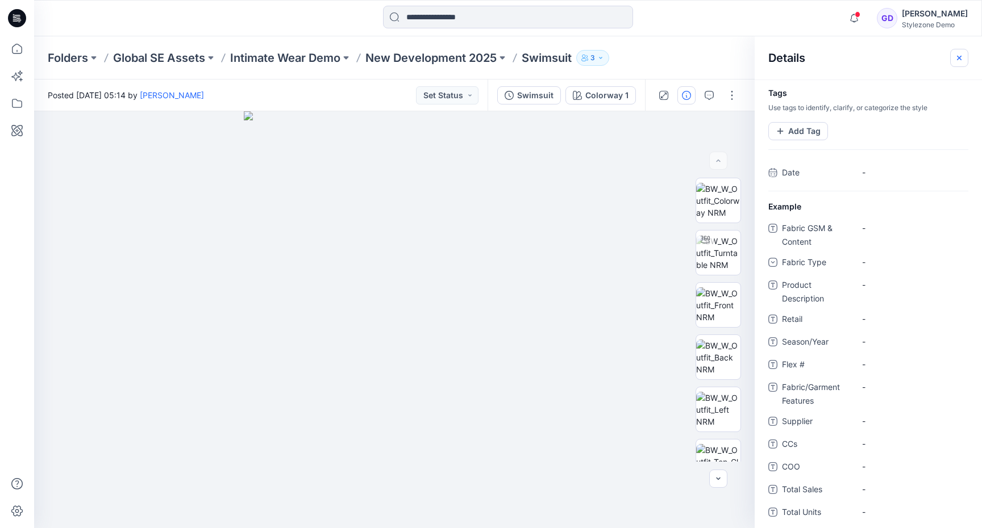
click at [959, 58] on icon "button" at bounding box center [959, 58] width 4 height 4
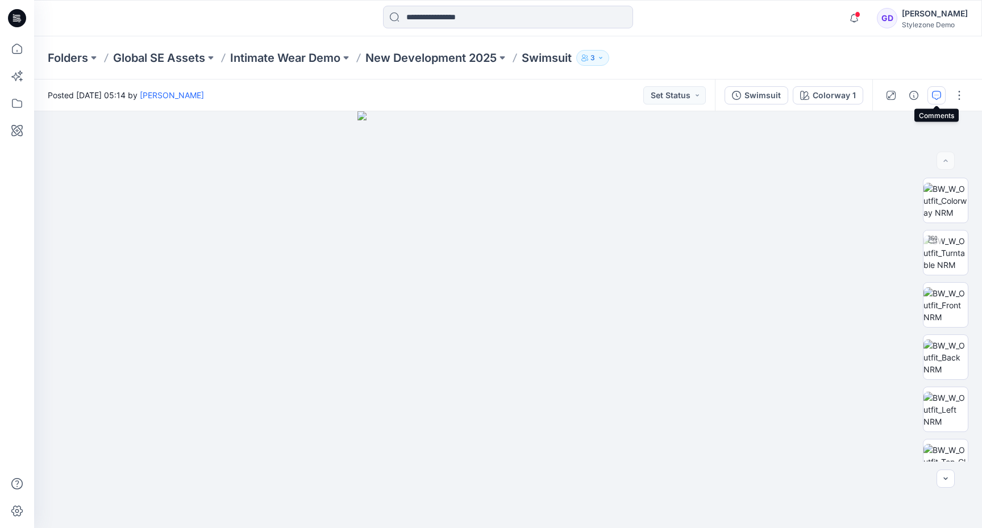
click at [938, 101] on button "button" at bounding box center [936, 95] width 18 height 18
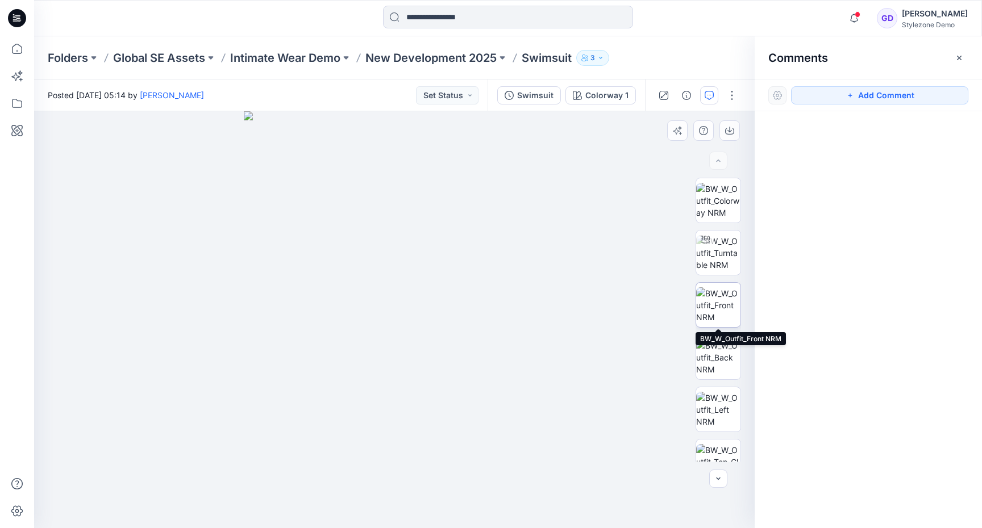
click at [725, 311] on img at bounding box center [718, 305] width 44 height 36
drag, startPoint x: 374, startPoint y: 228, endPoint x: 386, endPoint y: 348, distance: 120.5
click at [386, 348] on img at bounding box center [403, 299] width 739 height 458
click at [867, 95] on button "Add Comment" at bounding box center [879, 95] width 177 height 18
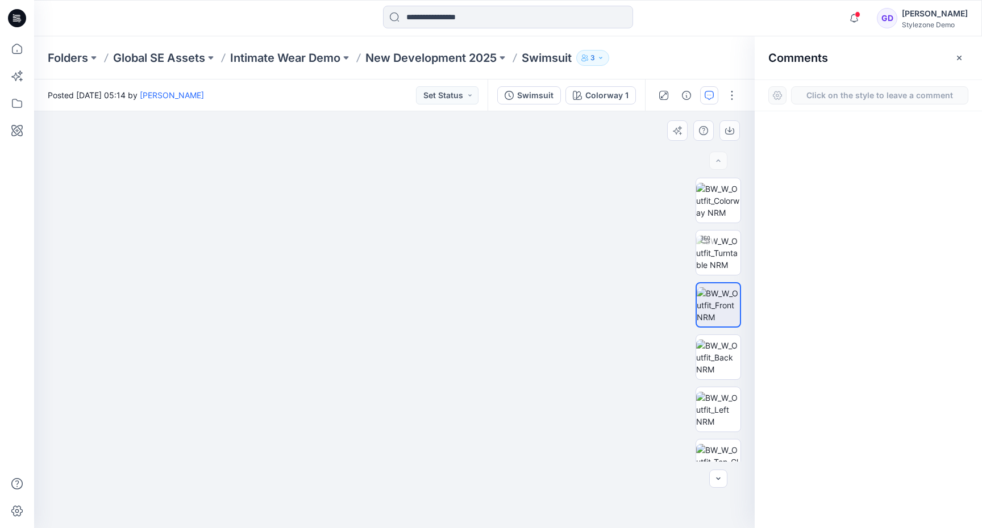
click at [425, 294] on div "1" at bounding box center [394, 319] width 720 height 417
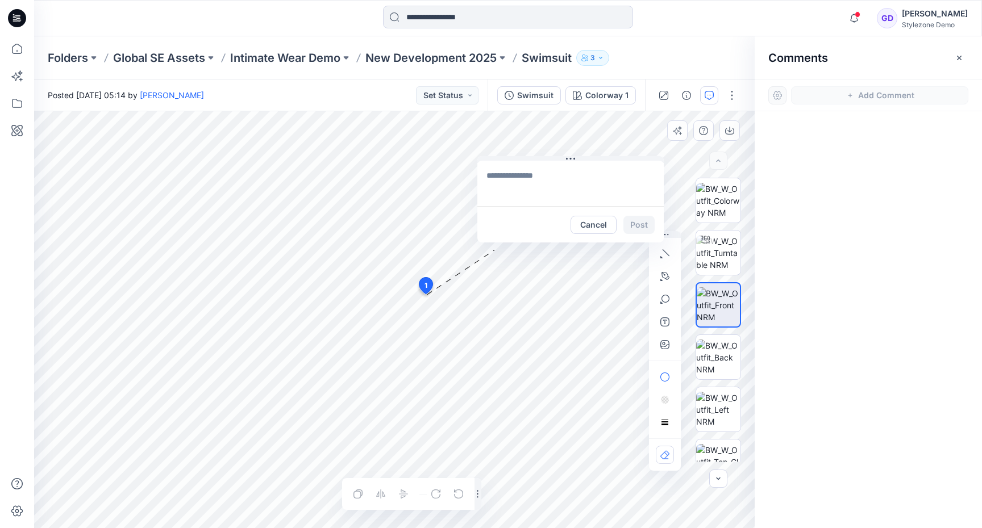
drag, startPoint x: 464, startPoint y: 304, endPoint x: 541, endPoint y: 155, distance: 168.5
click at [541, 156] on div "Cancel Post" at bounding box center [570, 199] width 186 height 86
click at [532, 198] on textarea at bounding box center [579, 177] width 186 height 45
type textarea "**********"
click at [665, 278] on icon "button" at bounding box center [665, 276] width 8 height 8
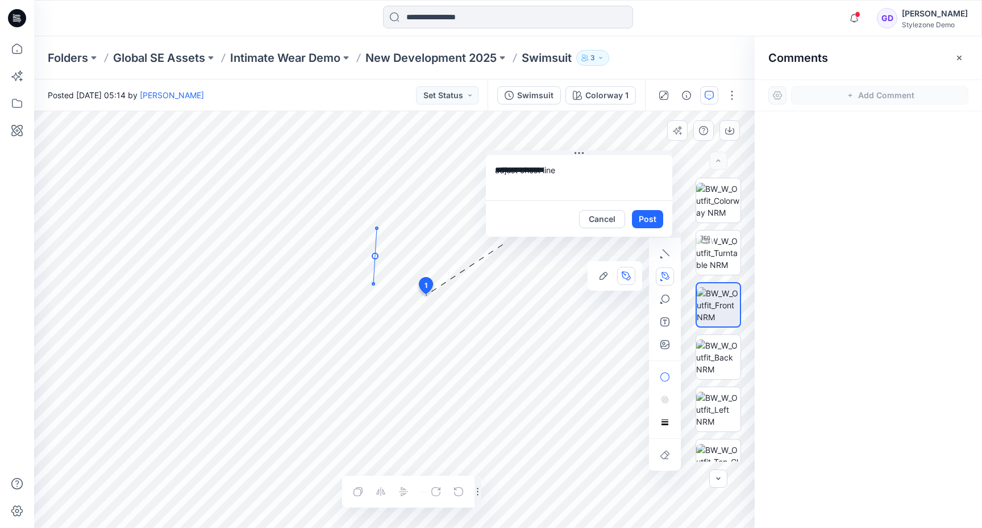
drag, startPoint x: 375, startPoint y: 256, endPoint x: 373, endPoint y: 284, distance: 27.9
click at [373, 284] on icon "Layer 1" at bounding box center [394, 319] width 720 height 417
click at [413, 300] on icon "Layer 1" at bounding box center [394, 319] width 720 height 417
click at [637, 221] on button "Post" at bounding box center [647, 219] width 31 height 18
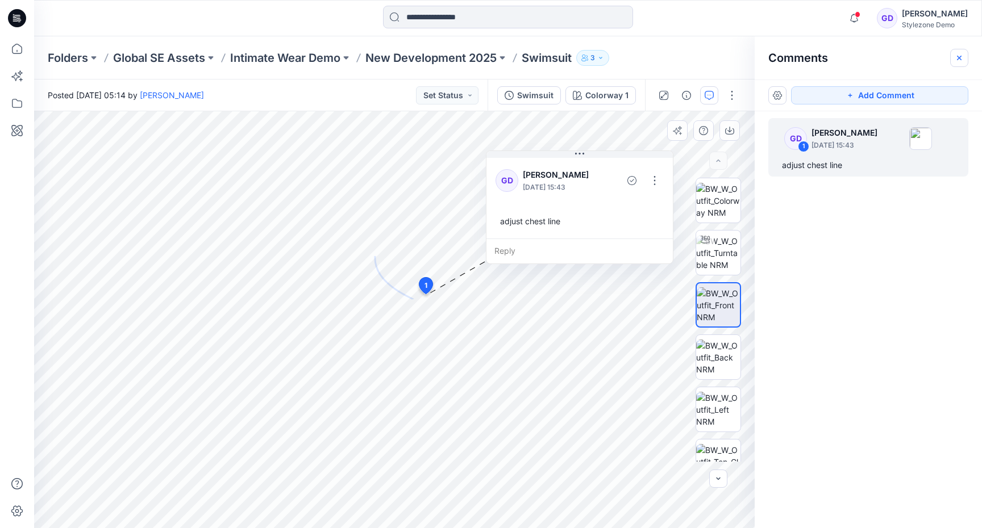
click at [959, 63] on button "button" at bounding box center [959, 58] width 18 height 18
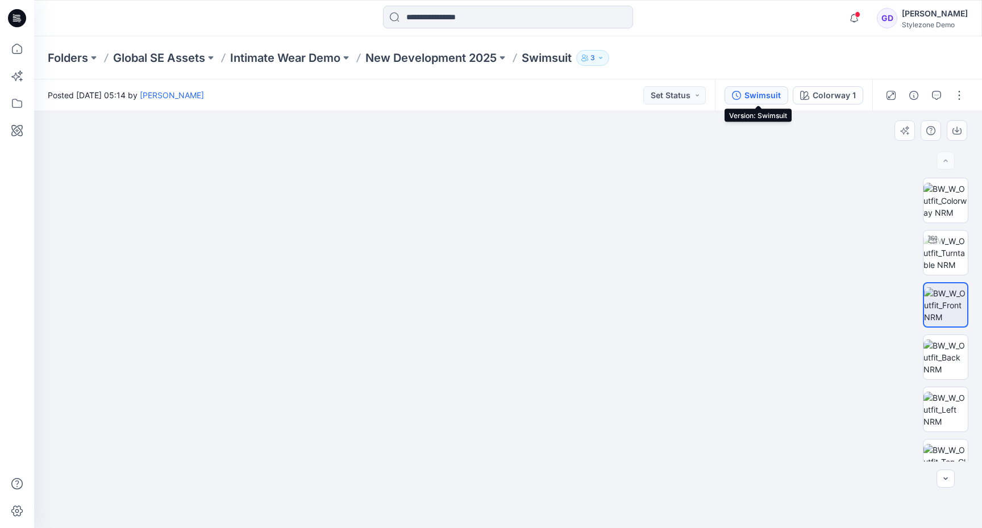
click at [753, 95] on div "Swimsuit" at bounding box center [762, 95] width 36 height 12
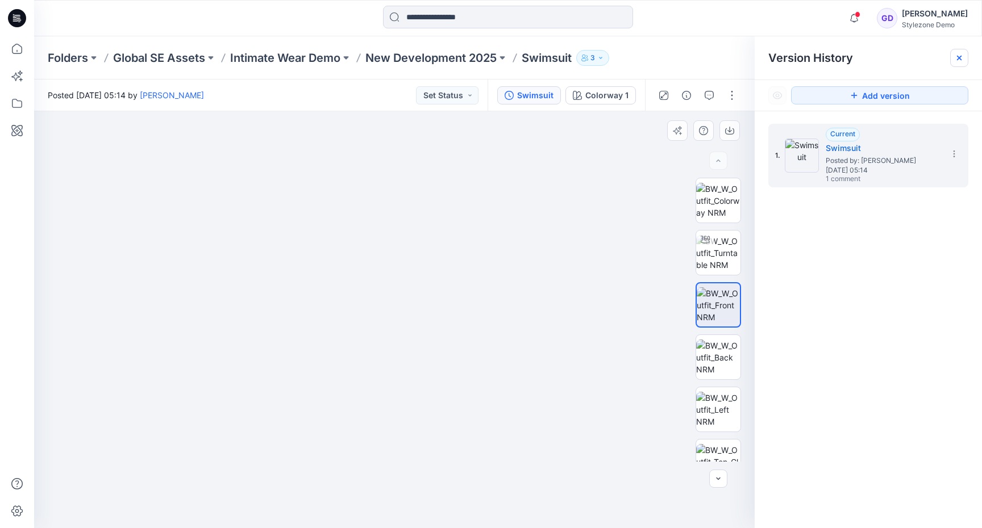
click at [955, 56] on icon at bounding box center [958, 57] width 9 height 9
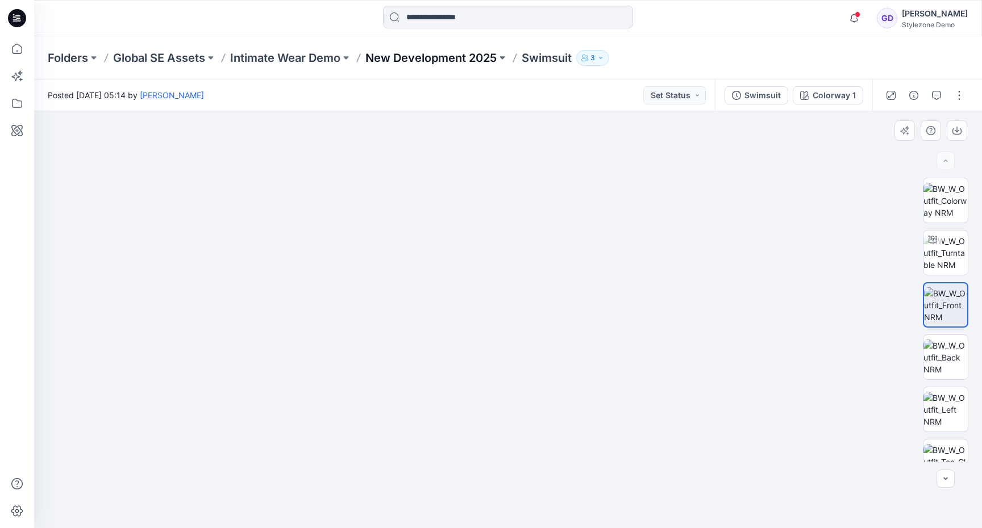
click at [436, 64] on p "New Development 2025" at bounding box center [430, 58] width 131 height 16
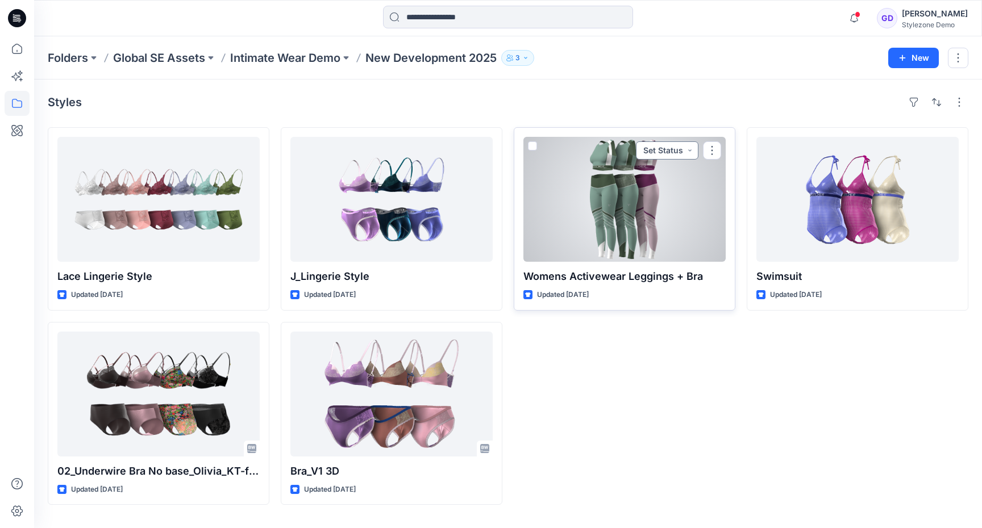
click at [694, 153] on button "Set Status" at bounding box center [667, 150] width 62 height 18
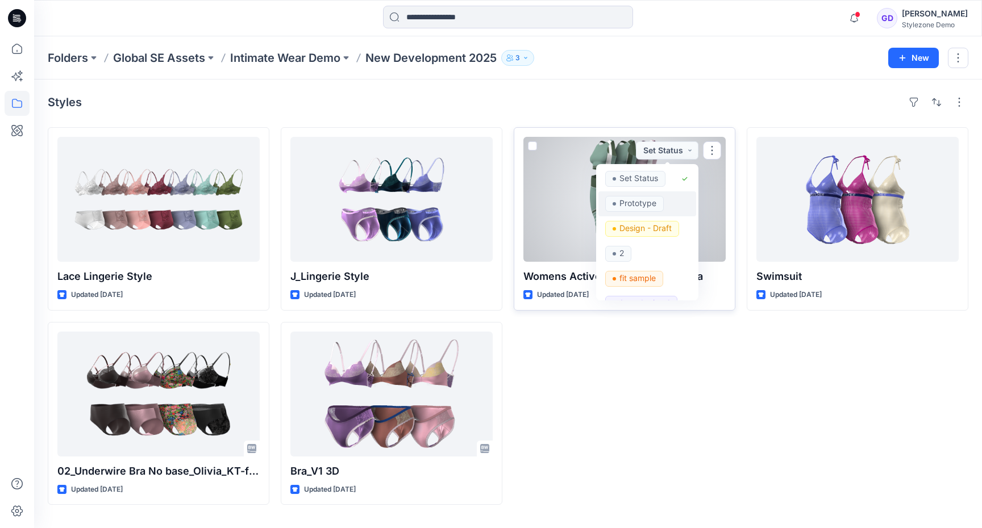
click at [637, 198] on p "Prototype" at bounding box center [637, 203] width 37 height 15
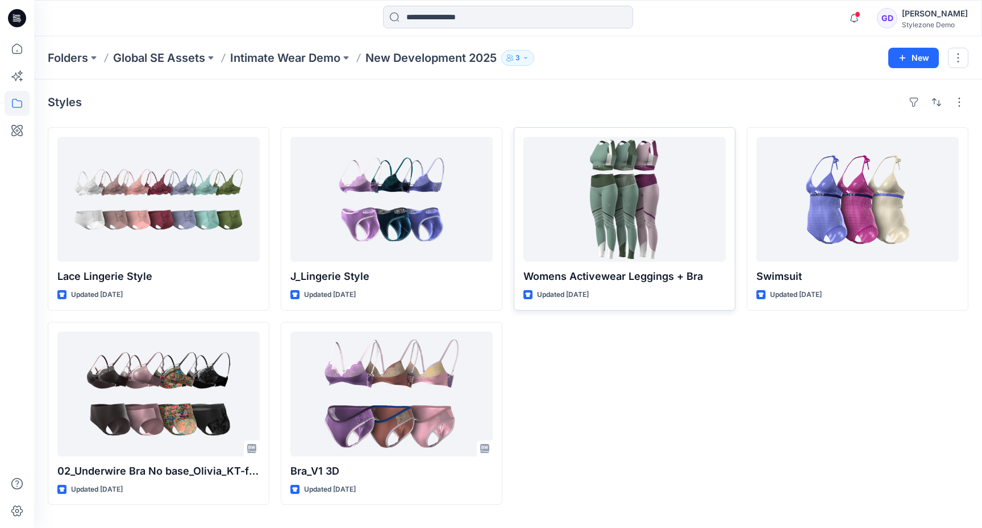
click at [685, 427] on div "Womens Activewear Leggings + Bra Updated [DATE]" at bounding box center [625, 316] width 222 height 378
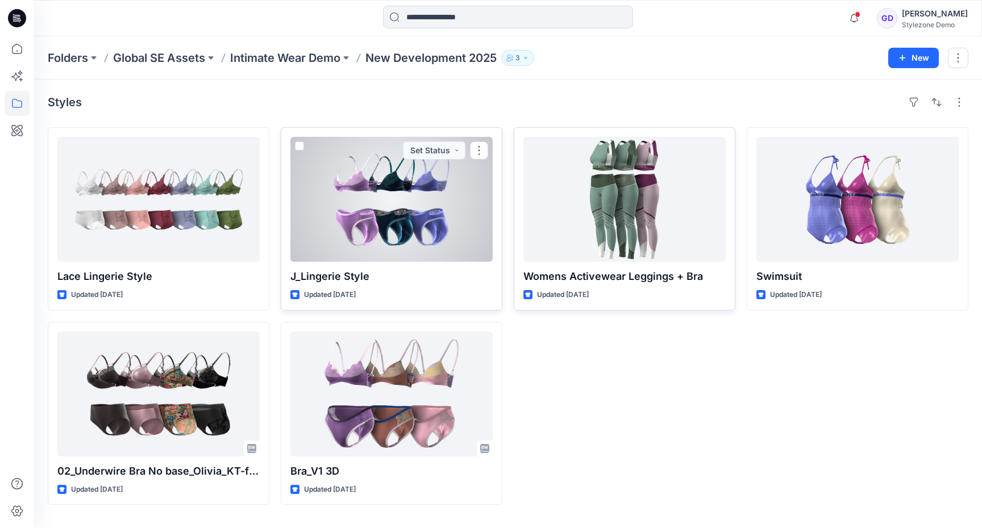
click at [425, 198] on div at bounding box center [391, 199] width 202 height 125
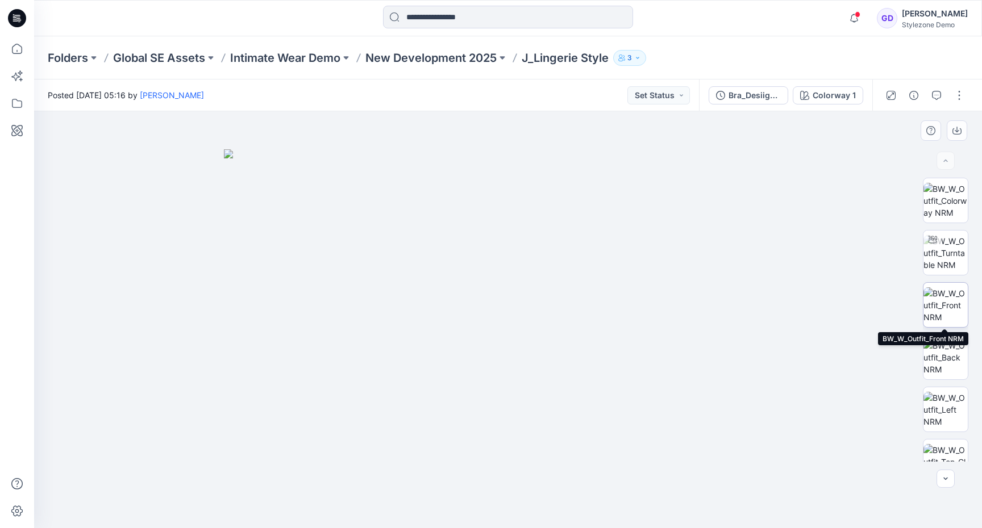
click at [938, 298] on img at bounding box center [945, 305] width 44 height 36
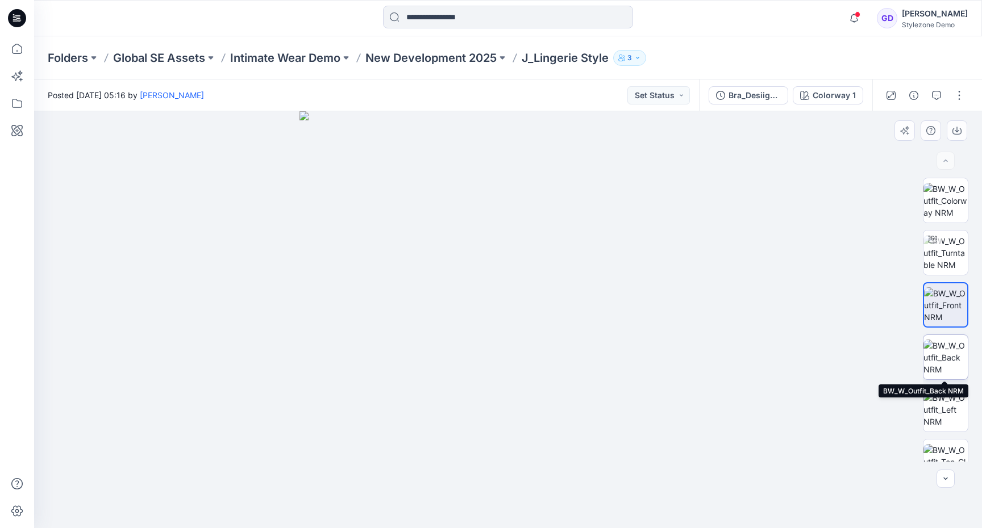
click at [934, 360] on img at bounding box center [945, 358] width 44 height 36
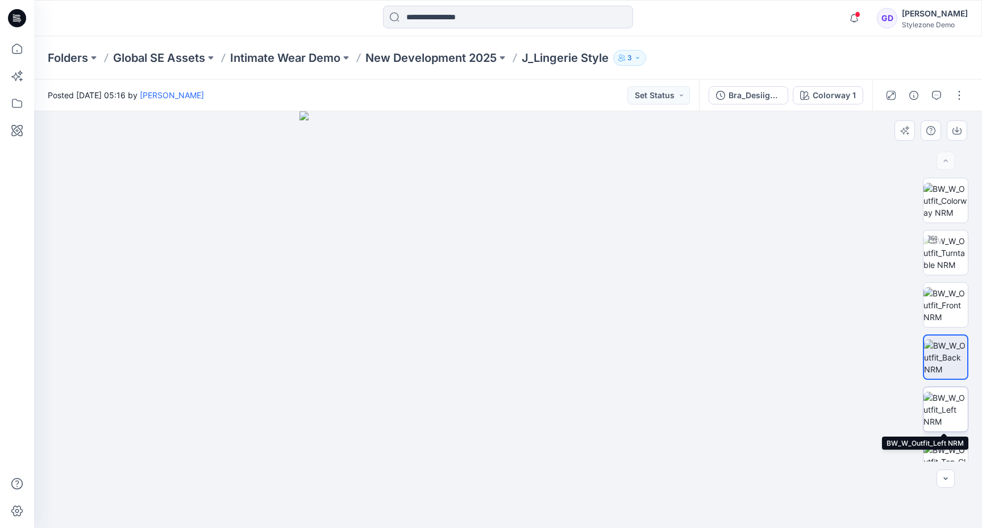
click at [938, 408] on img at bounding box center [945, 410] width 44 height 36
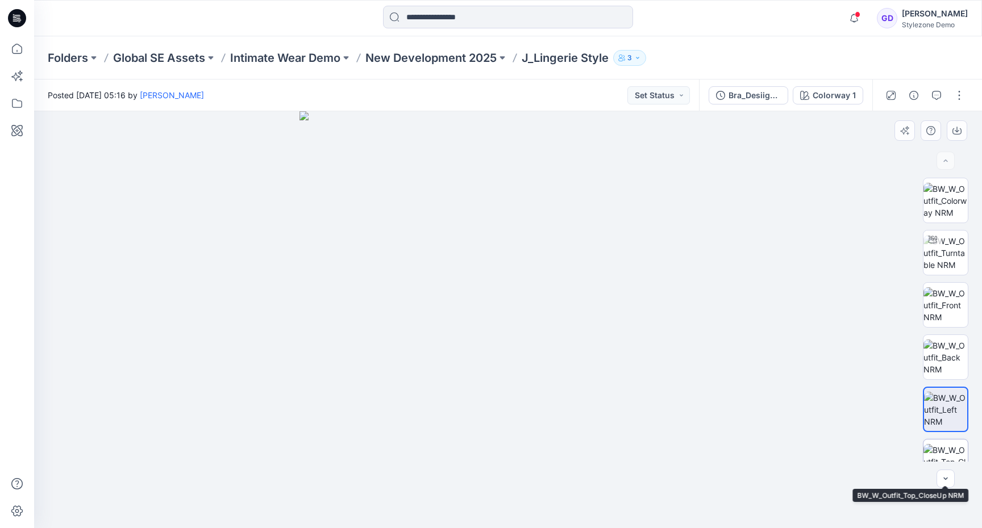
click at [949, 450] on img at bounding box center [945, 462] width 44 height 36
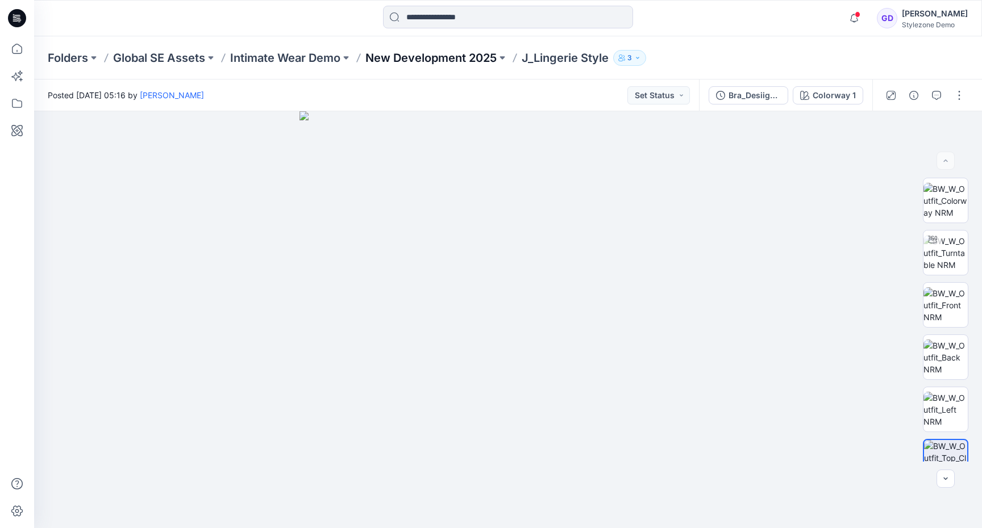
click at [438, 52] on p "New Development 2025" at bounding box center [430, 58] width 131 height 16
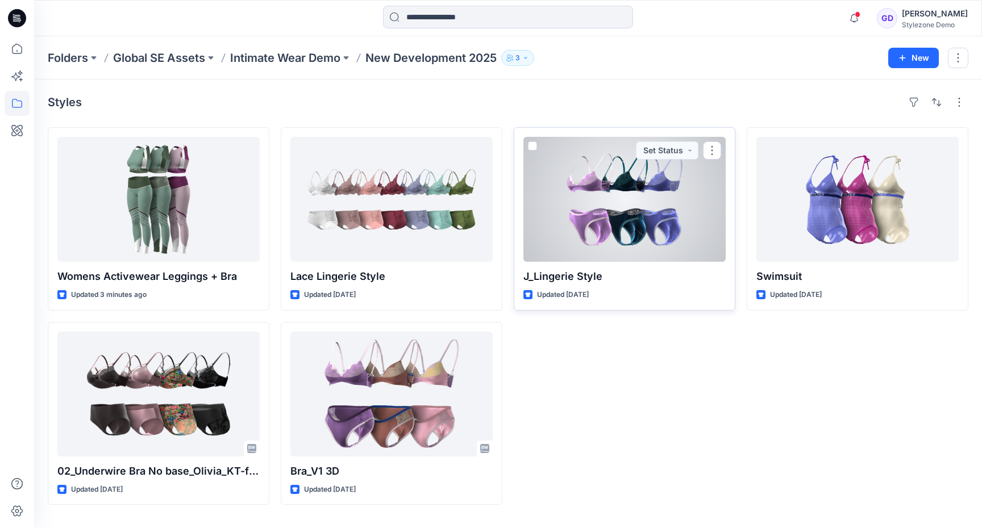
click at [554, 223] on div at bounding box center [624, 199] width 202 height 125
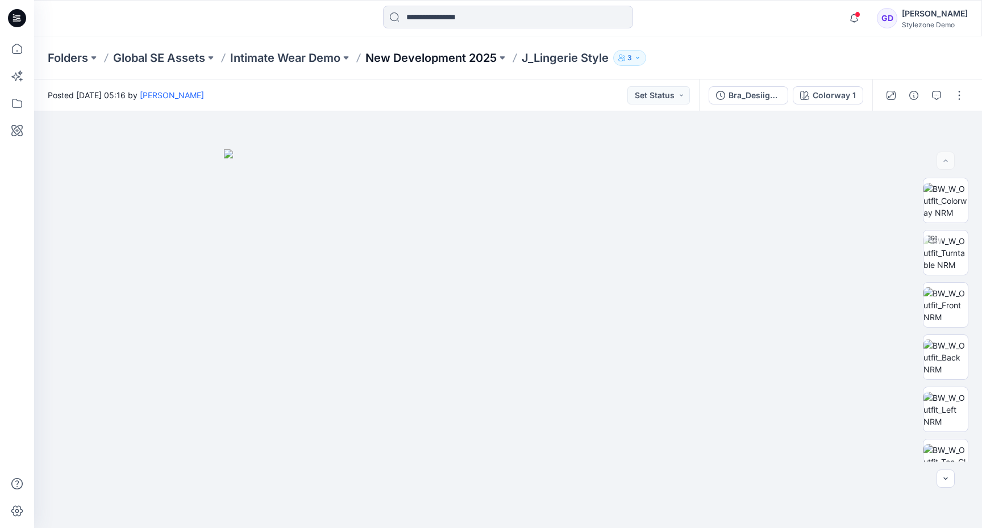
click at [441, 57] on p "New Development 2025" at bounding box center [430, 58] width 131 height 16
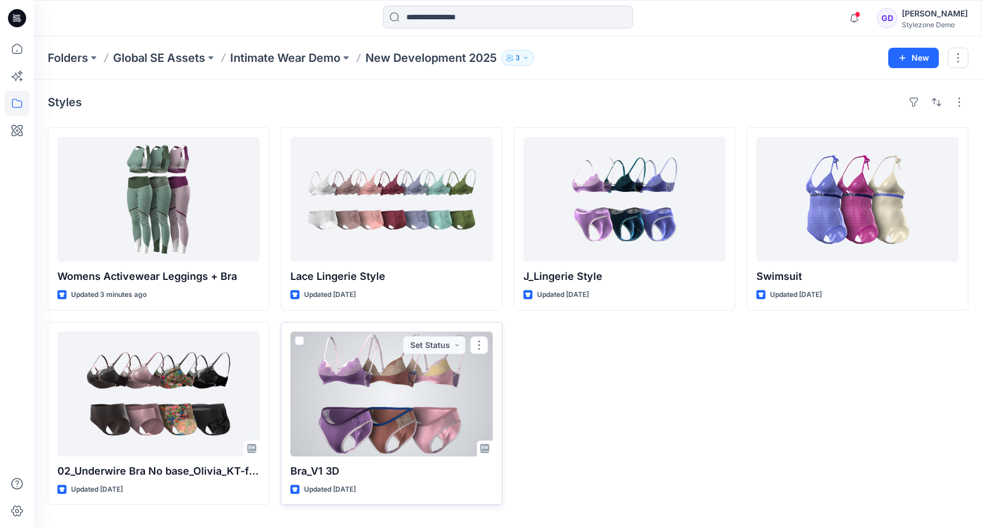
click at [365, 420] on div at bounding box center [391, 394] width 202 height 125
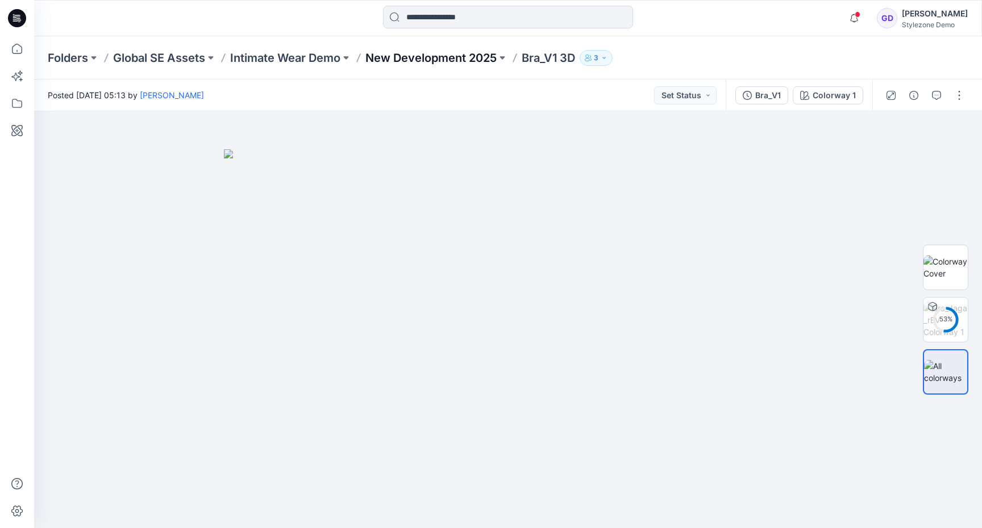
click at [413, 62] on p "New Development 2025" at bounding box center [430, 58] width 131 height 16
